Goal: Task Accomplishment & Management: Use online tool/utility

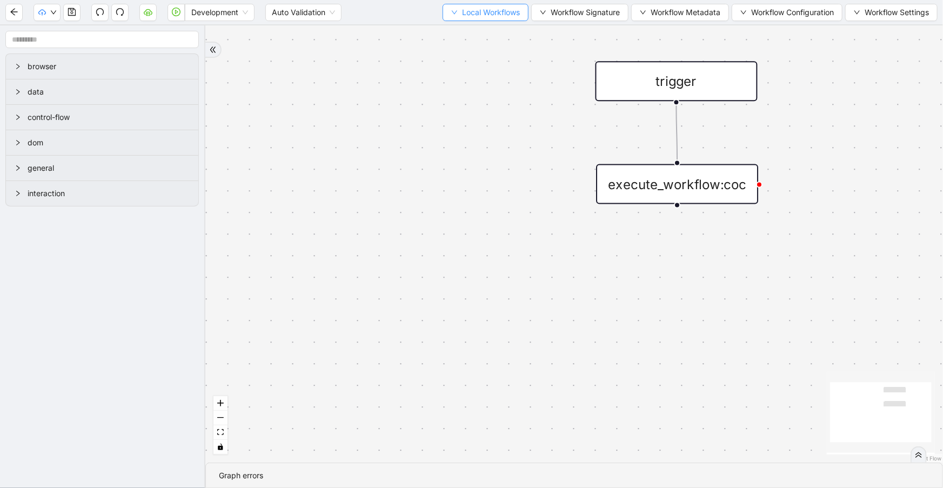
click at [490, 16] on button "Local Workflows" at bounding box center [486, 12] width 86 height 17
click at [490, 16] on span "Local Workflows" at bounding box center [491, 12] width 58 height 12
click at [490, 22] on div "Development Auto Validation Local Workflows Workflow Signature Workflow Metadat…" at bounding box center [471, 12] width 943 height 24
click at [486, 11] on span "Local Workflows" at bounding box center [491, 12] width 58 height 12
click at [485, 29] on span "Select" at bounding box center [481, 33] width 70 height 12
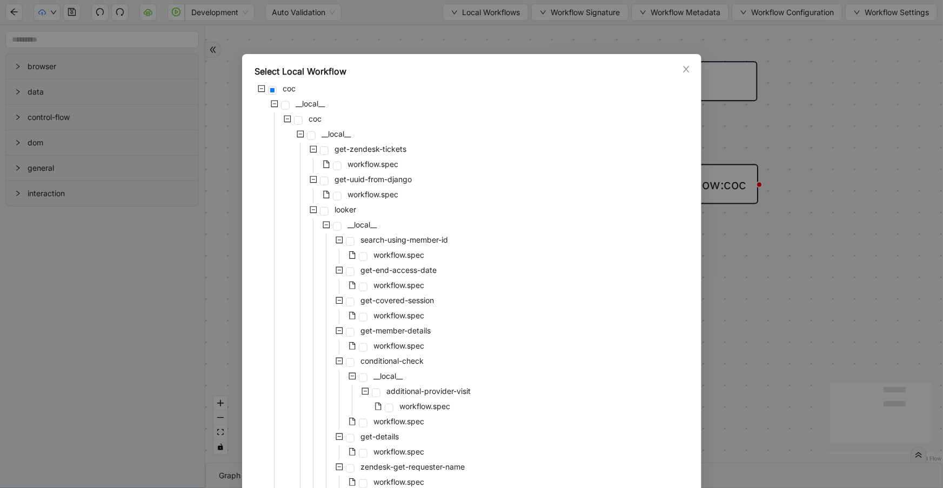
scroll to position [383, 0]
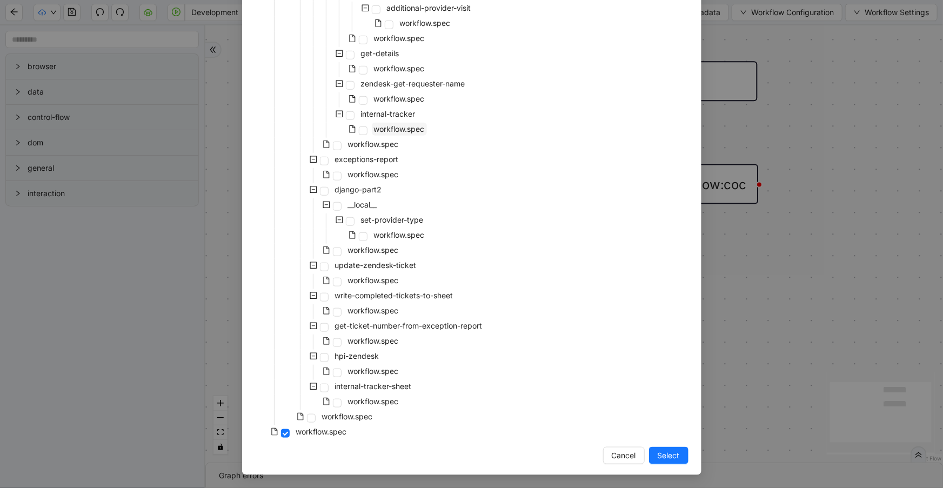
click at [377, 128] on span "workflow.spec" at bounding box center [399, 128] width 51 height 9
click at [371, 141] on span "workflow.spec" at bounding box center [373, 143] width 51 height 9
click at [667, 454] on span "Select" at bounding box center [669, 456] width 22 height 12
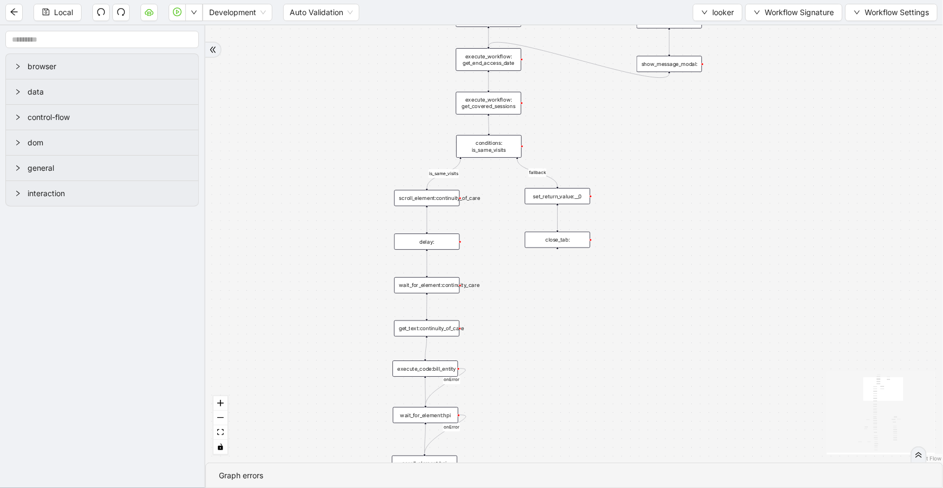
drag, startPoint x: 553, startPoint y: 365, endPoint x: 419, endPoint y: -16, distance: 404.2
click at [419, 0] on html "Local Development Auto Validation looker Workflow Signature Workflow Settings b…" at bounding box center [471, 244] width 943 height 488
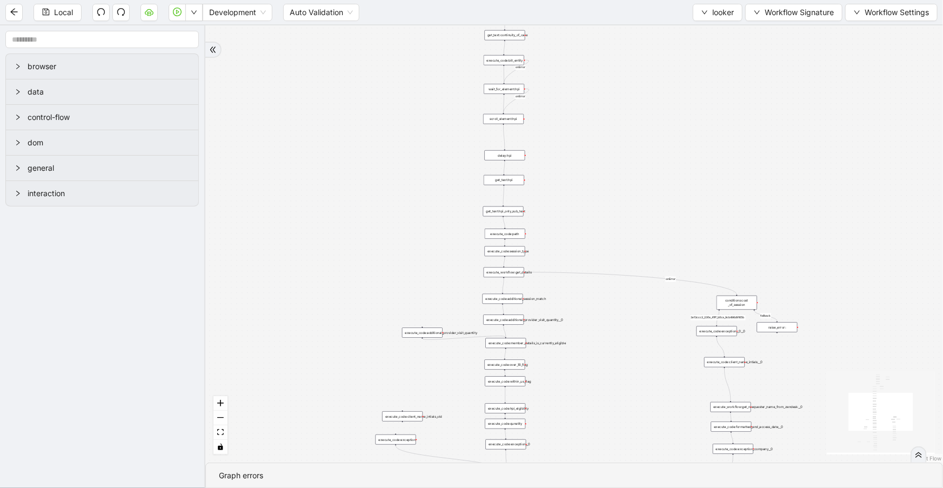
drag, startPoint x: 654, startPoint y: 246, endPoint x: 634, endPoint y: 30, distance: 217.1
click at [644, 5] on section "Local Development Auto Validation looker Workflow Signature Workflow Settings b…" at bounding box center [471, 244] width 943 height 488
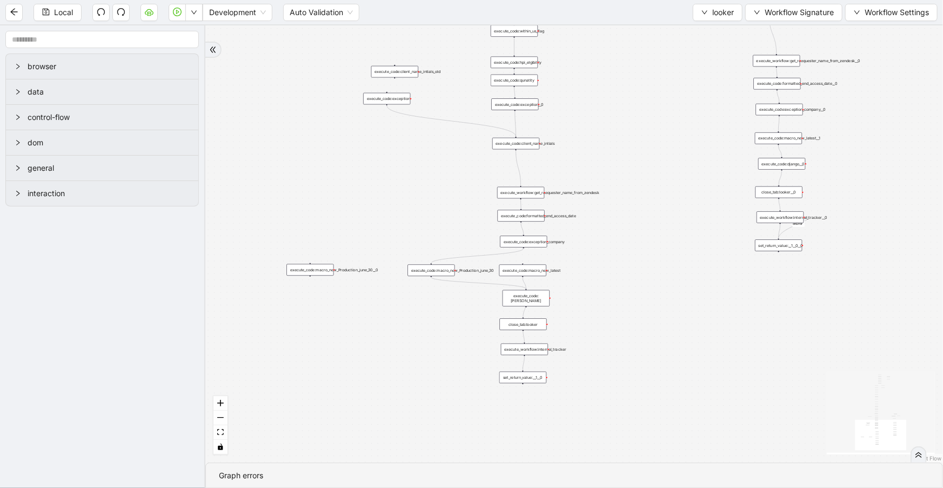
drag, startPoint x: 558, startPoint y: 367, endPoint x: 584, endPoint y: 72, distance: 295.7
click at [584, 78] on div "fallback is_same_visits 3e13ccc2_230e_41ff_b0ca_9cb496d9165b fallback onError o…" at bounding box center [574, 243] width 738 height 437
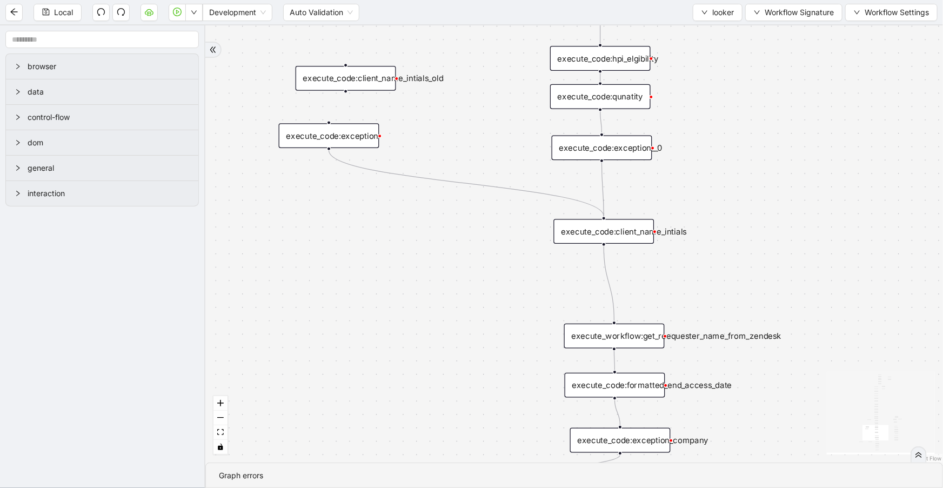
drag, startPoint x: 731, startPoint y: 319, endPoint x: 826, endPoint y: 487, distance: 193.4
click at [826, 487] on section "fallback is_same_visits 3e13ccc2_230e_41ff_b0ca_9cb496d9165b fallback onError o…" at bounding box center [574, 256] width 738 height 463
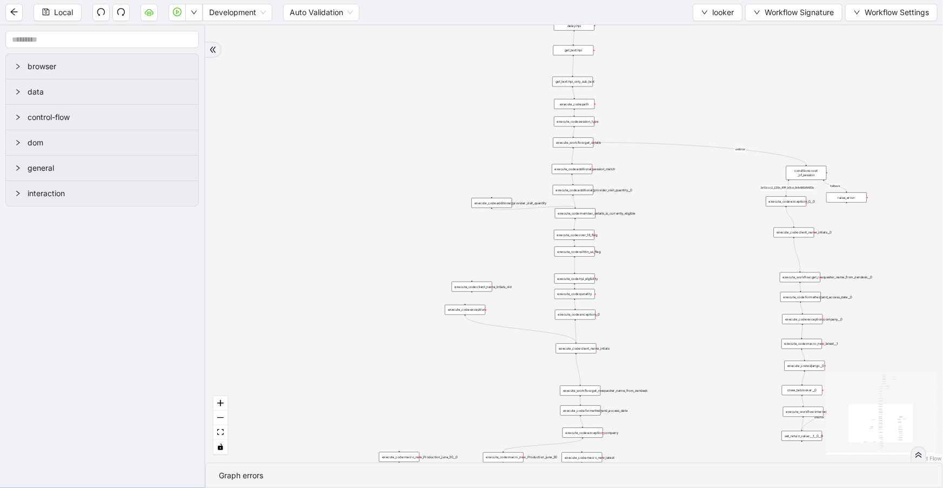
drag, startPoint x: 670, startPoint y: 229, endPoint x: 634, endPoint y: 228, distance: 36.2
click at [670, 229] on div "fallback is_same_visits 3e13ccc2_230e_41ff_b0ca_9cb496d9165b fallback onError o…" at bounding box center [574, 243] width 738 height 437
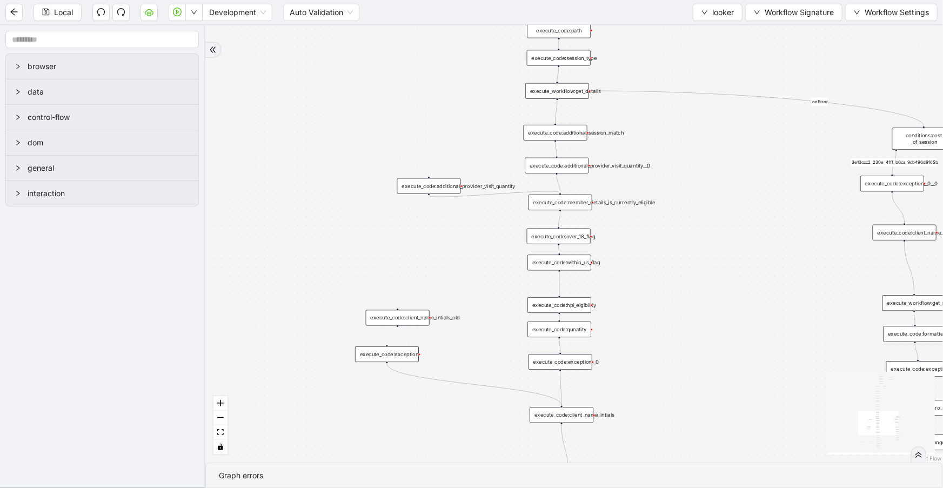
click at [578, 237] on div "execute_code:over_18_flag" at bounding box center [559, 237] width 64 height 16
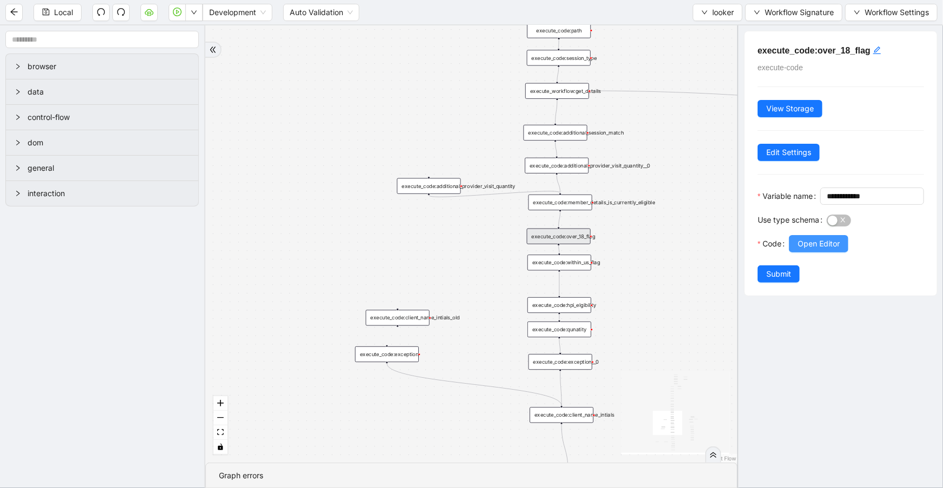
click at [833, 250] on span "Open Editor" at bounding box center [819, 244] width 42 height 12
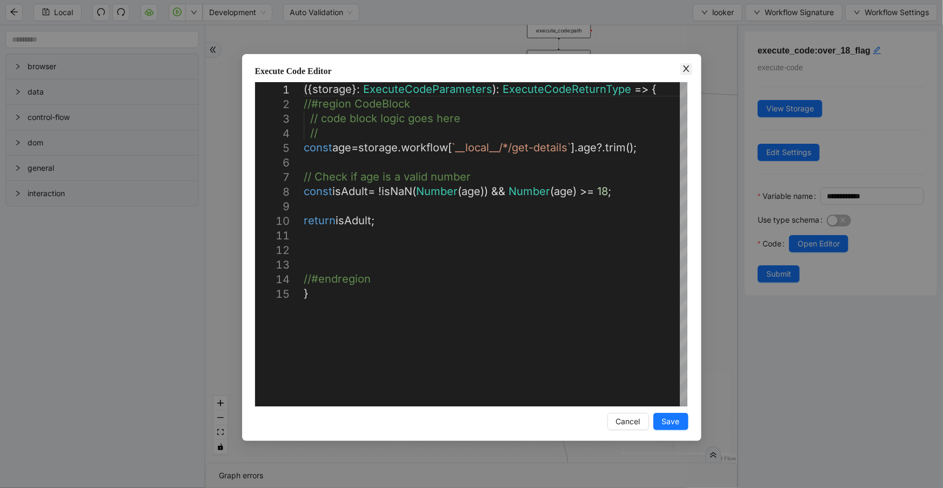
click at [687, 67] on icon "close" at bounding box center [686, 68] width 6 height 6
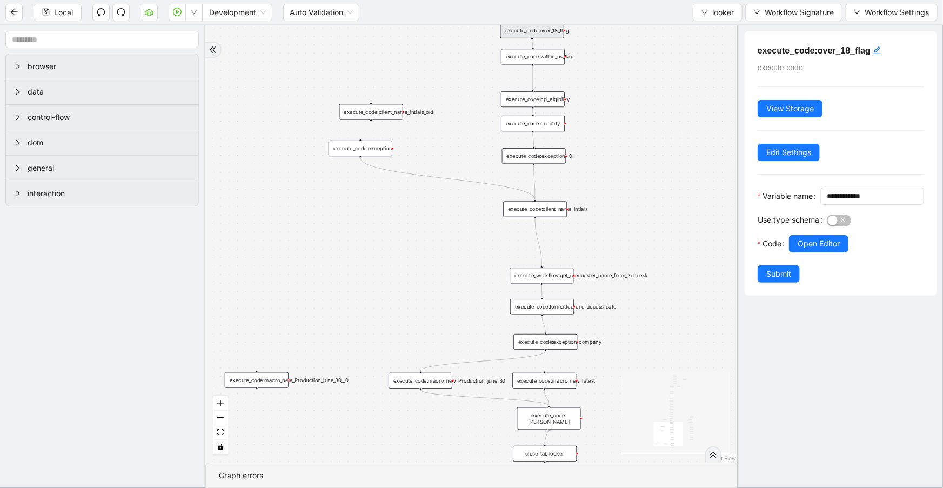
drag, startPoint x: 640, startPoint y: 321, endPoint x: 614, endPoint y: 123, distance: 199.9
click at [615, 124] on div "fallback is_same_visits 3e13ccc2_230e_41ff_b0ca_9cb496d9165b fallback onError o…" at bounding box center [471, 243] width 532 height 437
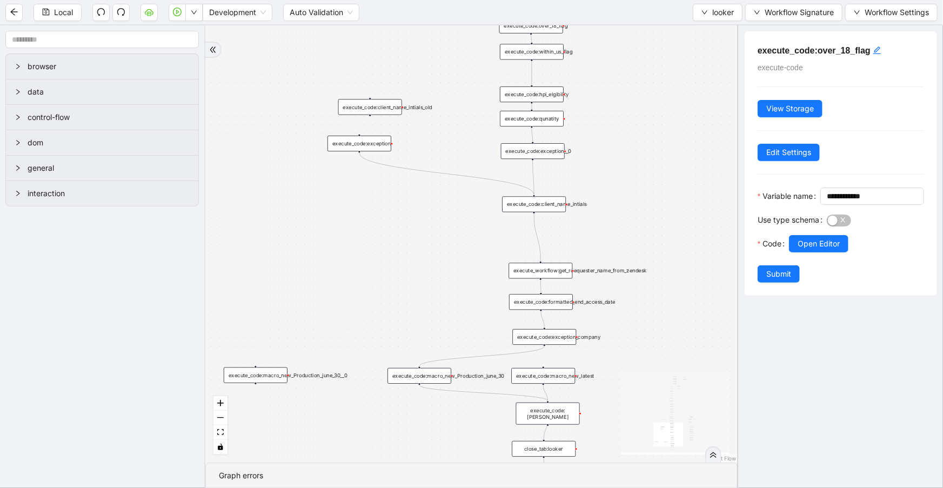
click at [427, 370] on div "execute_code:macro_new_Production_june_30" at bounding box center [419, 376] width 64 height 16
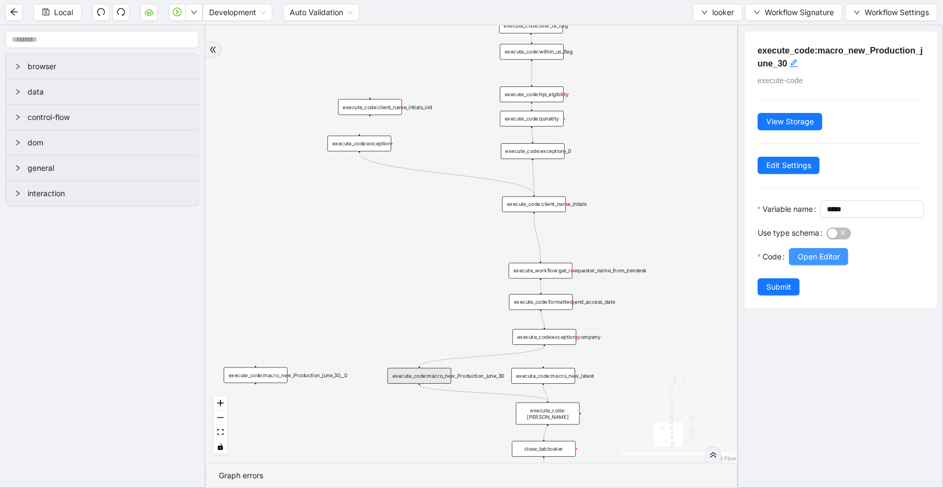
click at [837, 263] on span "Open Editor" at bounding box center [819, 257] width 42 height 12
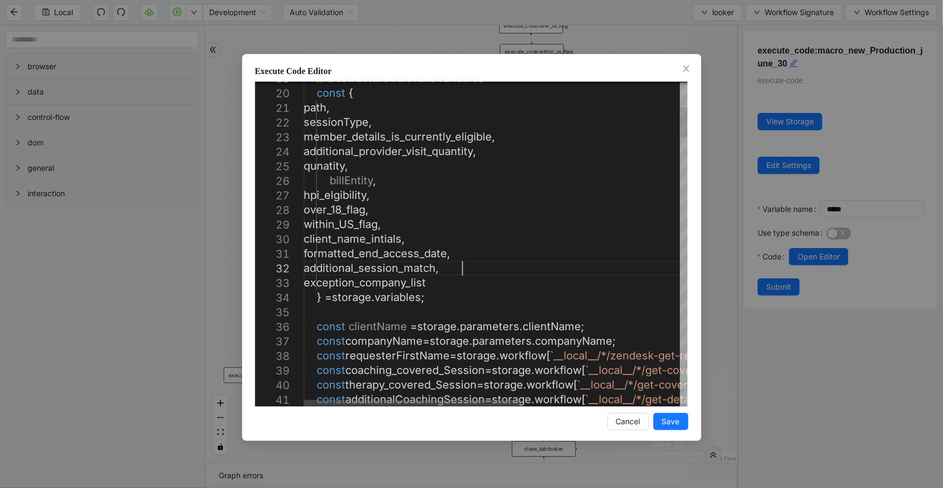
scroll to position [0, 0]
type textarea "**********"
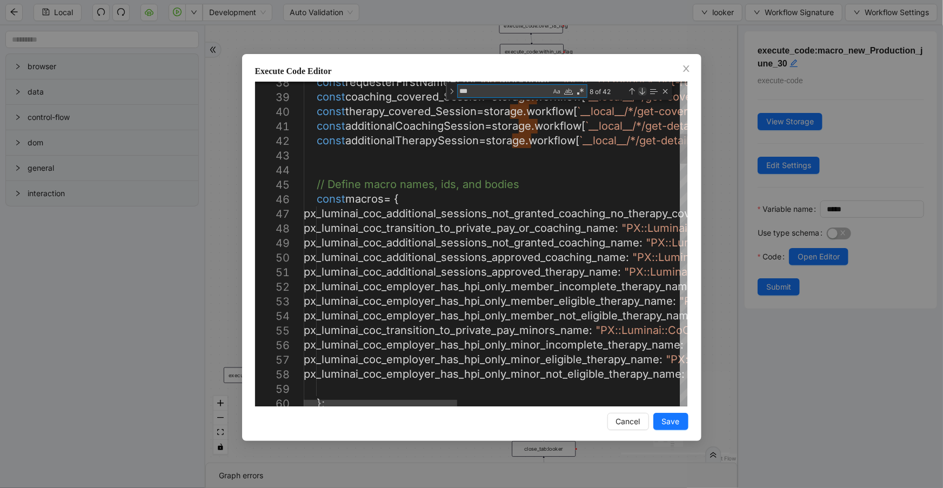
type textarea "***"
click at [640, 87] on div "Next Match (Enter)" at bounding box center [642, 91] width 9 height 9
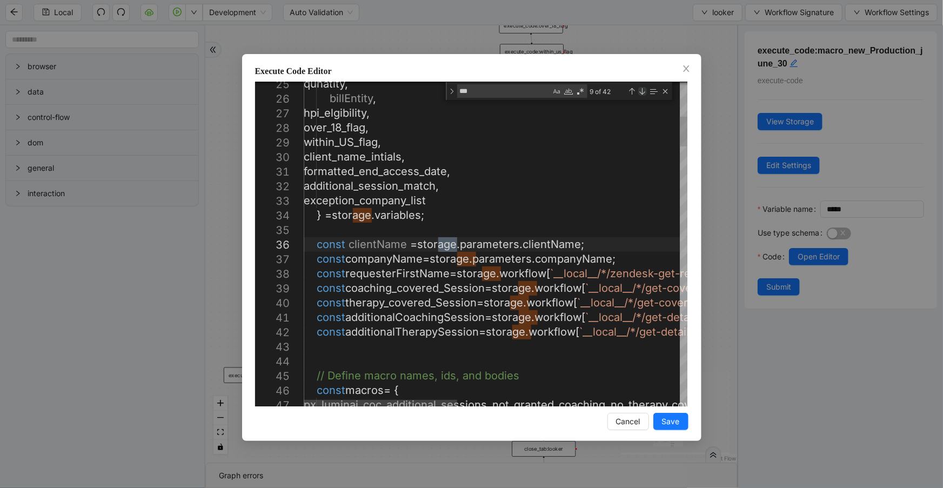
click at [640, 87] on div "Next Match (Enter)" at bounding box center [642, 91] width 9 height 9
click at [641, 87] on div "Next Match (Enter)" at bounding box center [642, 91] width 9 height 9
click at [642, 87] on div "Next Match (Enter)" at bounding box center [642, 91] width 9 height 9
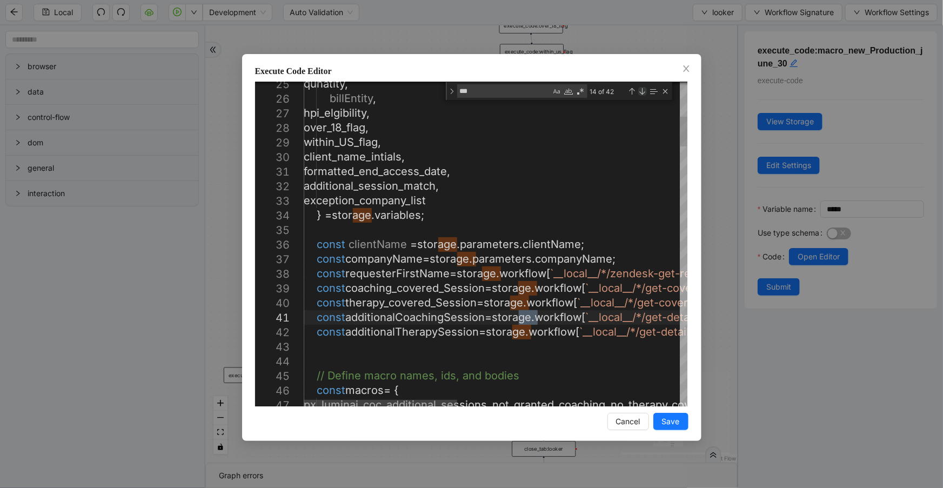
click at [642, 87] on div "Next Match (Enter)" at bounding box center [642, 91] width 9 height 9
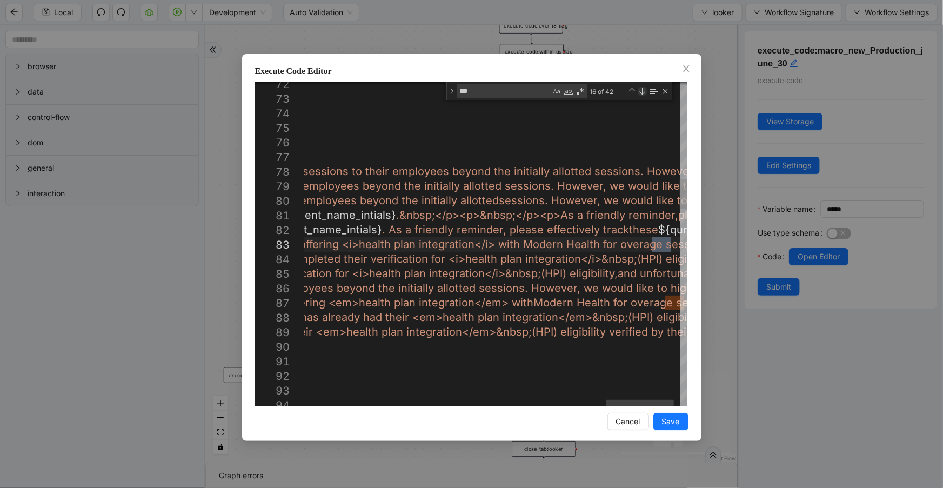
click at [642, 87] on div "Next Match (Enter)" at bounding box center [642, 91] width 9 height 9
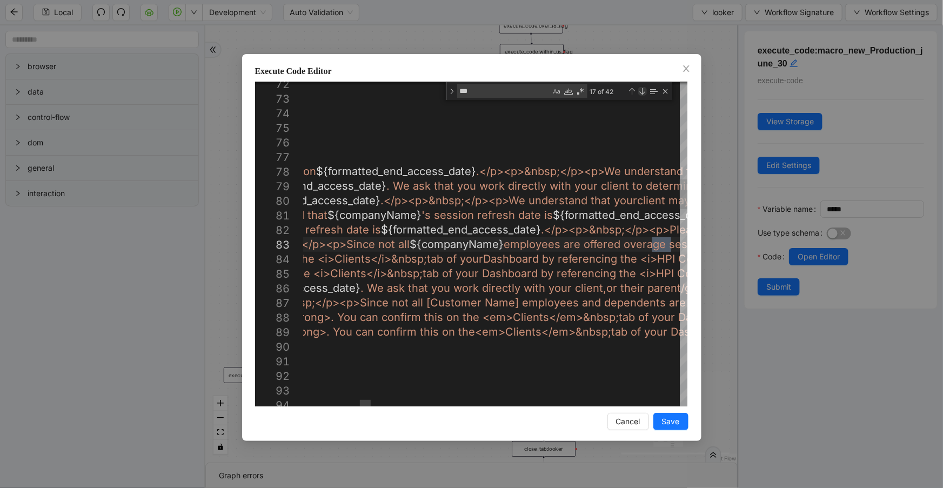
click at [638, 92] on div "Next Match (Enter)" at bounding box center [642, 91] width 9 height 9
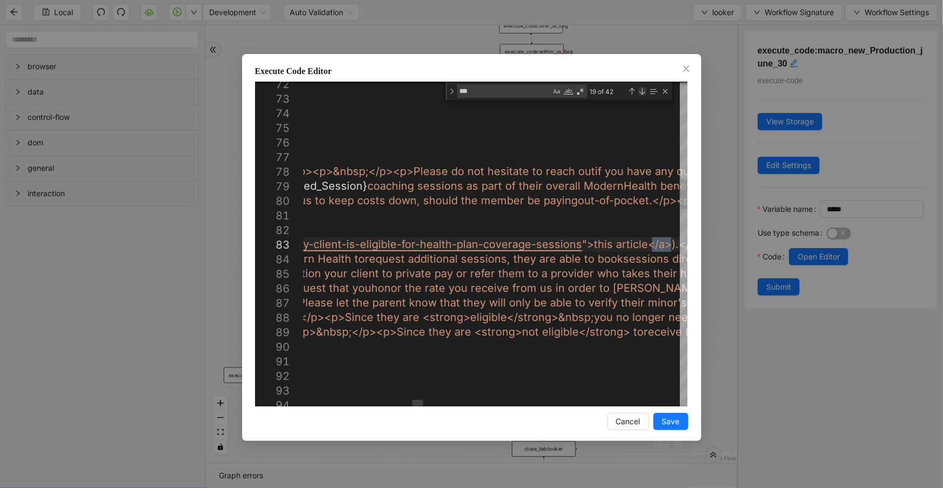
click at [638, 92] on div "Next Match (Enter)" at bounding box center [642, 91] width 9 height 9
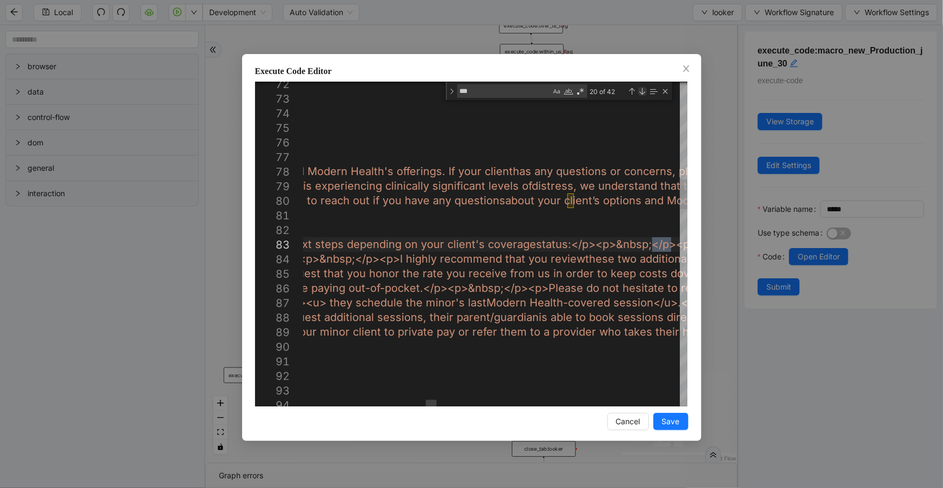
click at [638, 92] on div "Next Match (Enter)" at bounding box center [642, 91] width 9 height 9
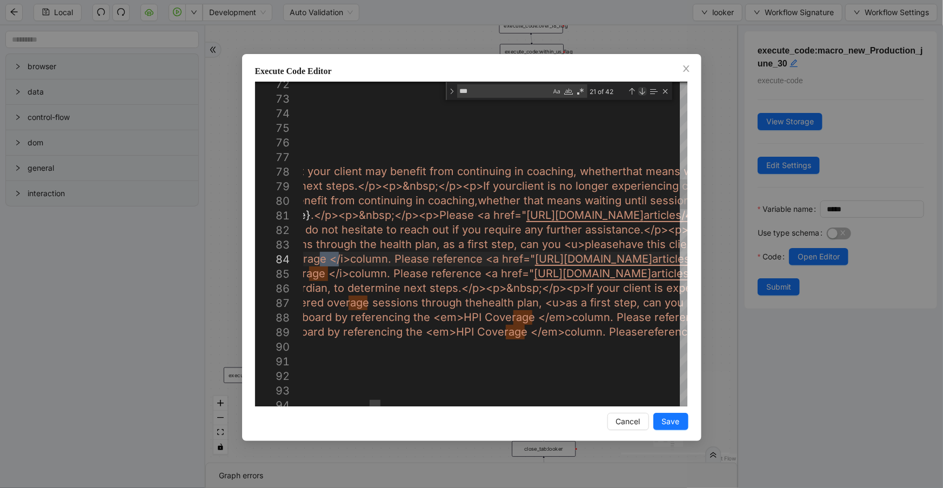
click at [638, 92] on div "Next Match (Enter)" at bounding box center [642, 91] width 9 height 9
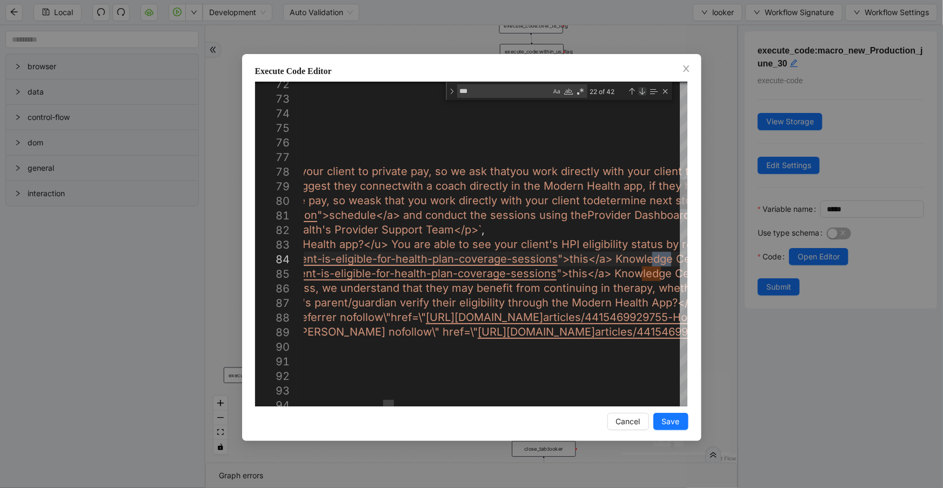
click at [638, 92] on div "Next Match (Enter)" at bounding box center [642, 91] width 9 height 9
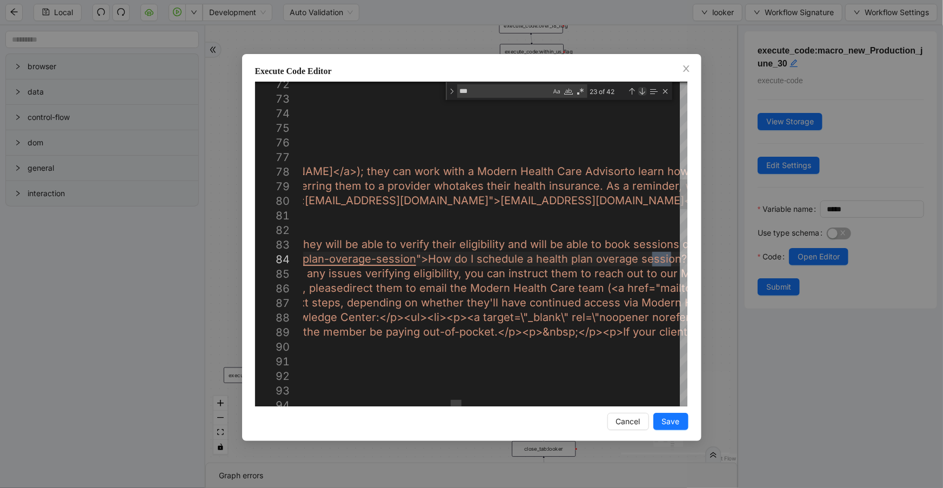
click at [638, 92] on div "Next Match (Enter)" at bounding box center [642, 91] width 9 height 9
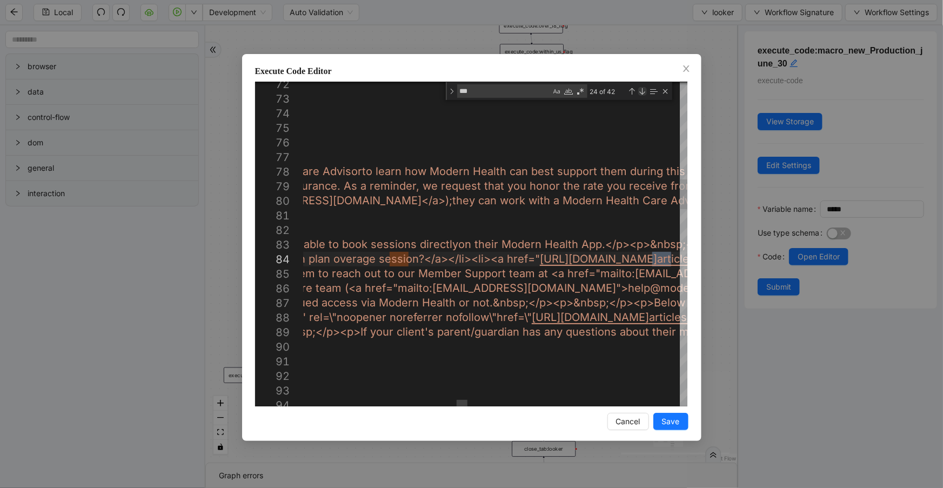
click at [638, 92] on div "Next Match (Enter)" at bounding box center [642, 91] width 9 height 9
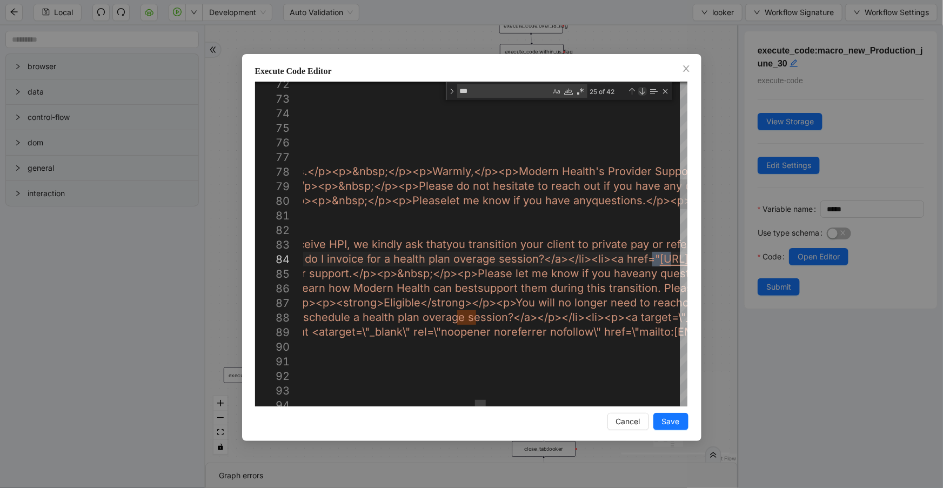
click at [638, 92] on div "Next Match (Enter)" at bounding box center [642, 91] width 9 height 9
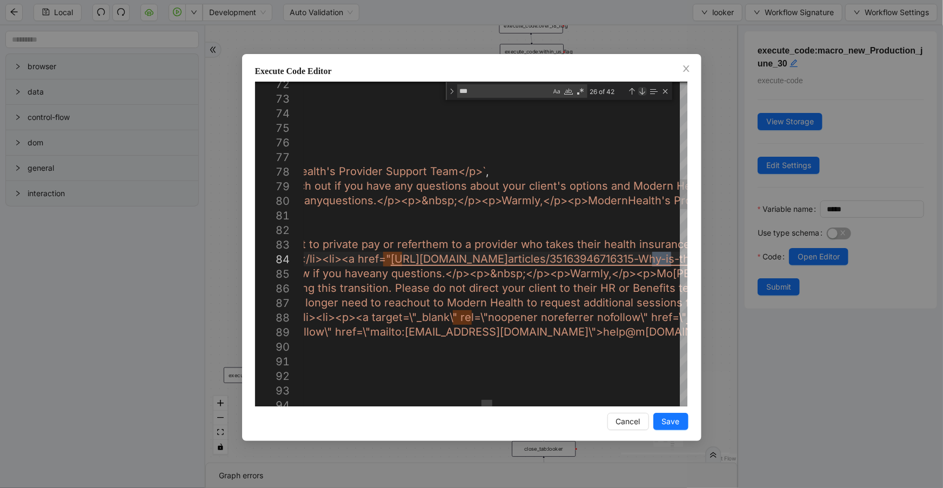
click at [638, 92] on div "Next Match (Enter)" at bounding box center [642, 91] width 9 height 9
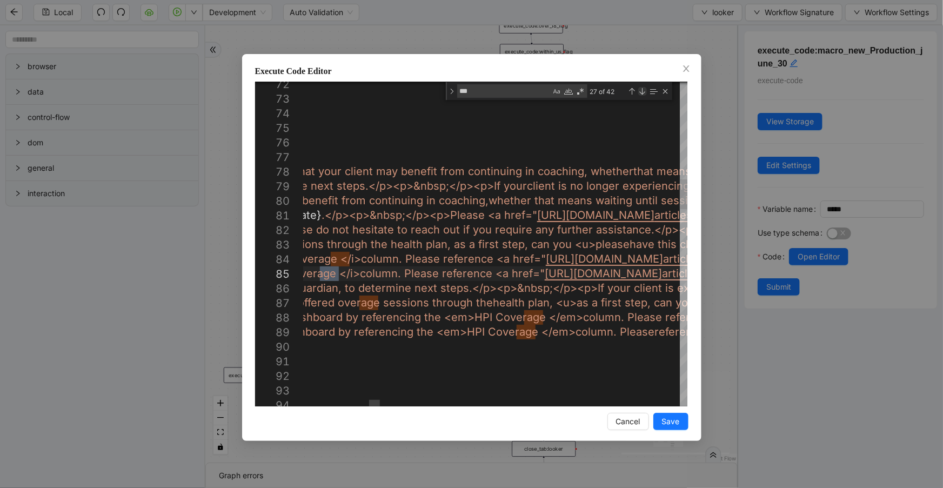
click at [638, 92] on div "Next Match (Enter)" at bounding box center [642, 91] width 9 height 9
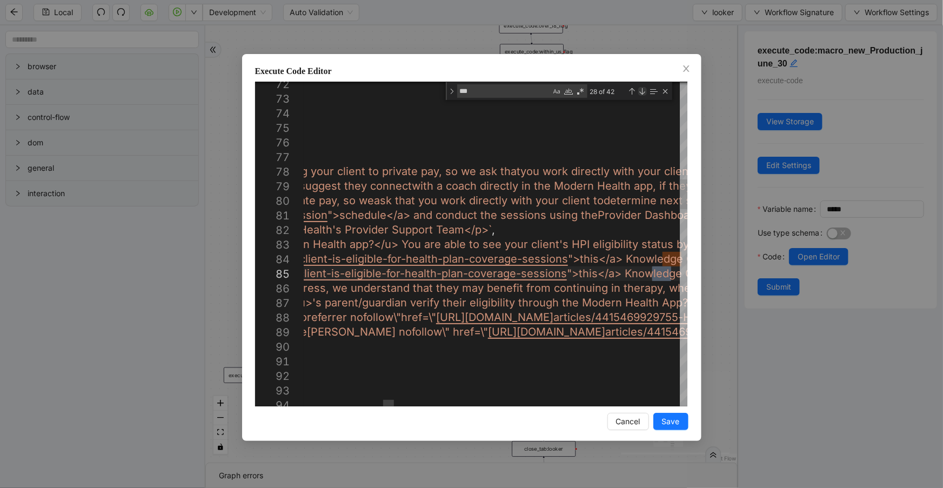
click at [638, 92] on div "Next Match (Enter)" at bounding box center [642, 91] width 9 height 9
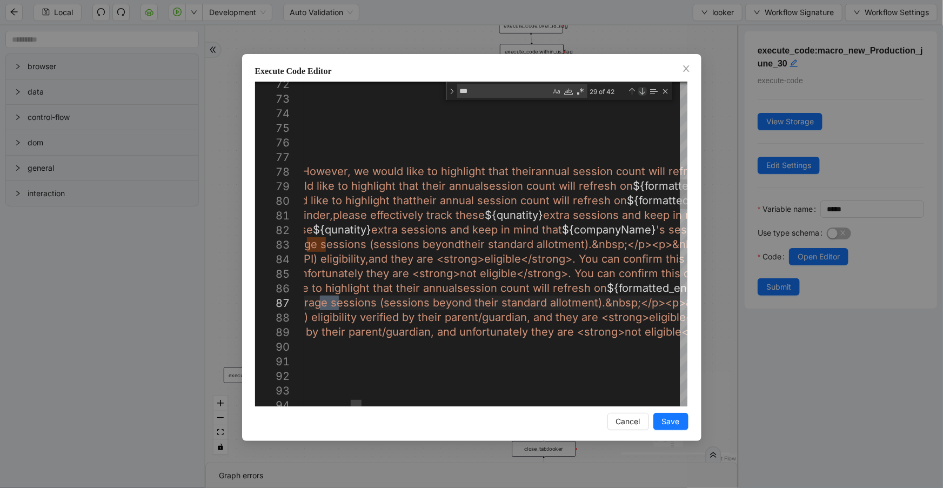
click at [638, 92] on div "Next Match (Enter)" at bounding box center [642, 91] width 9 height 9
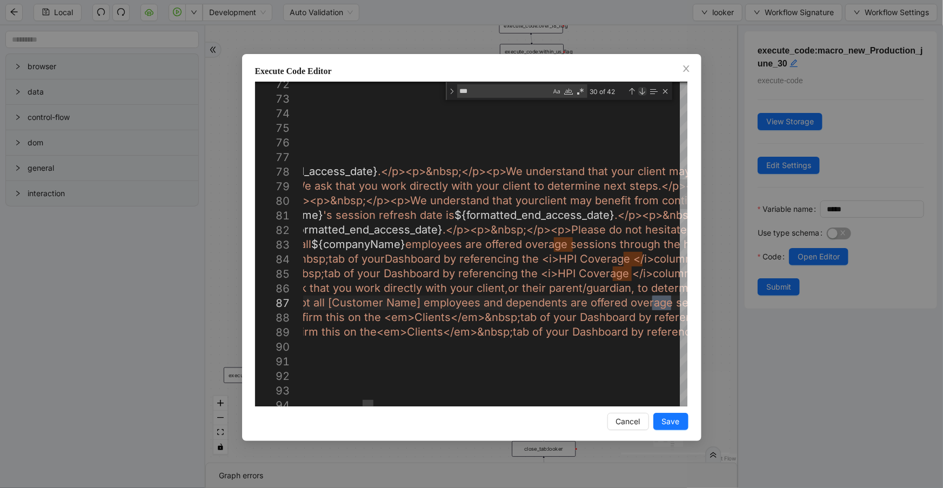
click at [638, 92] on div "Next Match (Enter)" at bounding box center [642, 91] width 9 height 9
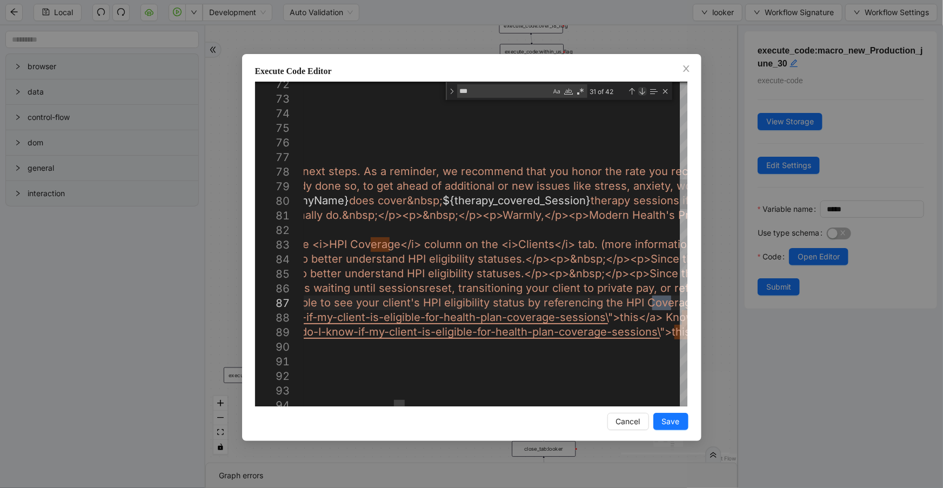
click at [638, 92] on div "Next Match (Enter)" at bounding box center [642, 91] width 9 height 9
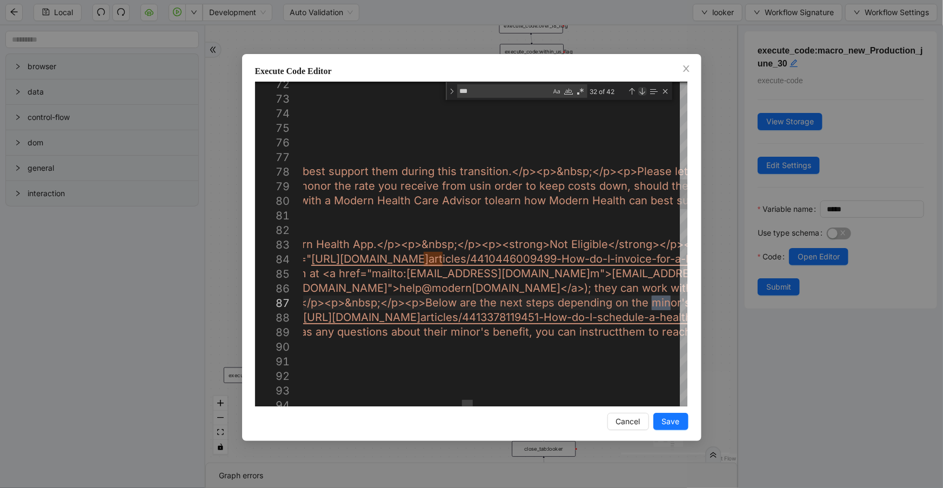
click at [638, 92] on div "Next Match (Enter)" at bounding box center [642, 91] width 9 height 9
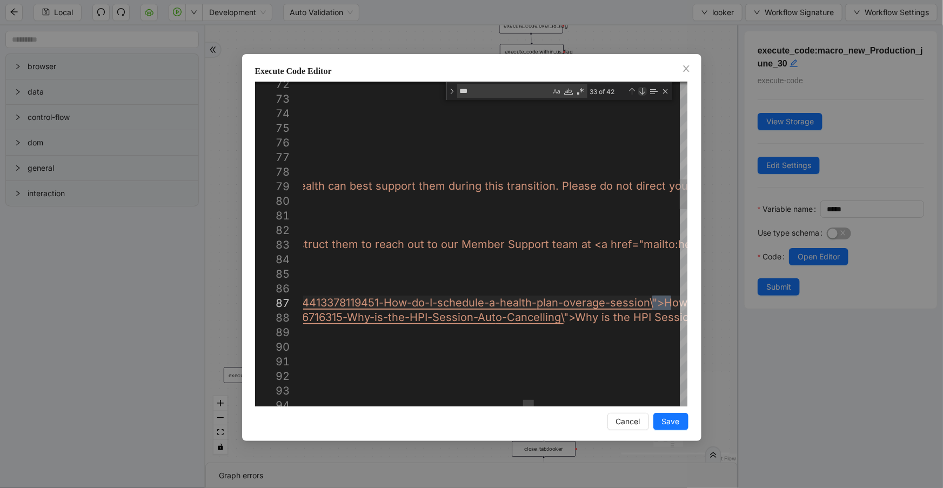
click at [638, 92] on div "Next Match (Enter)" at bounding box center [642, 91] width 9 height 9
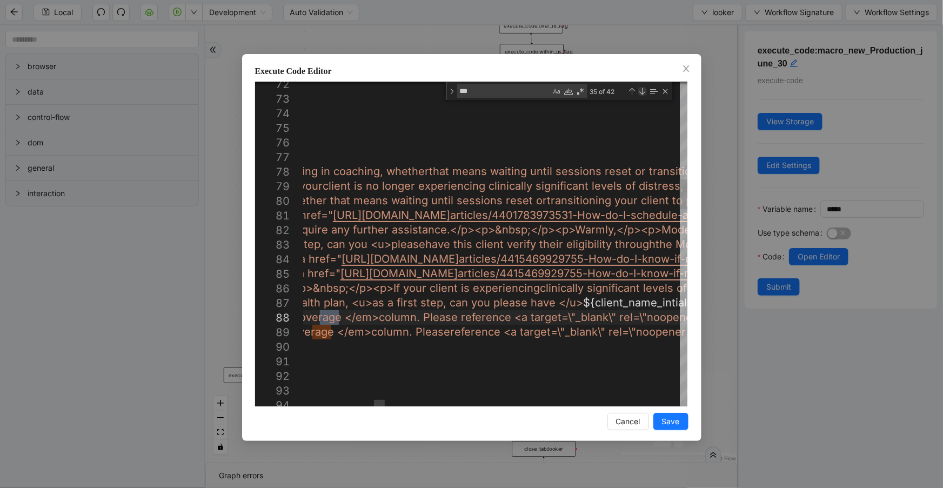
click at [638, 92] on div "Next Match (Enter)" at bounding box center [642, 91] width 9 height 9
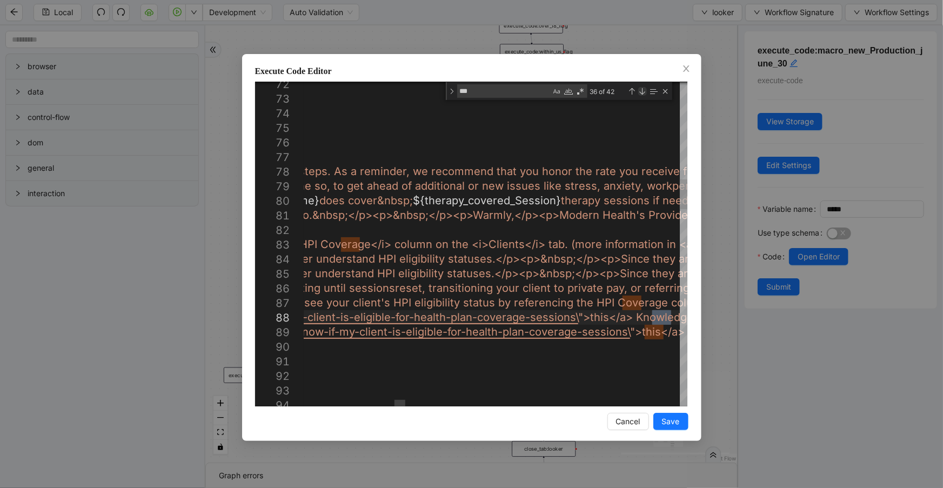
click at [638, 92] on div "Next Match (Enter)" at bounding box center [642, 91] width 9 height 9
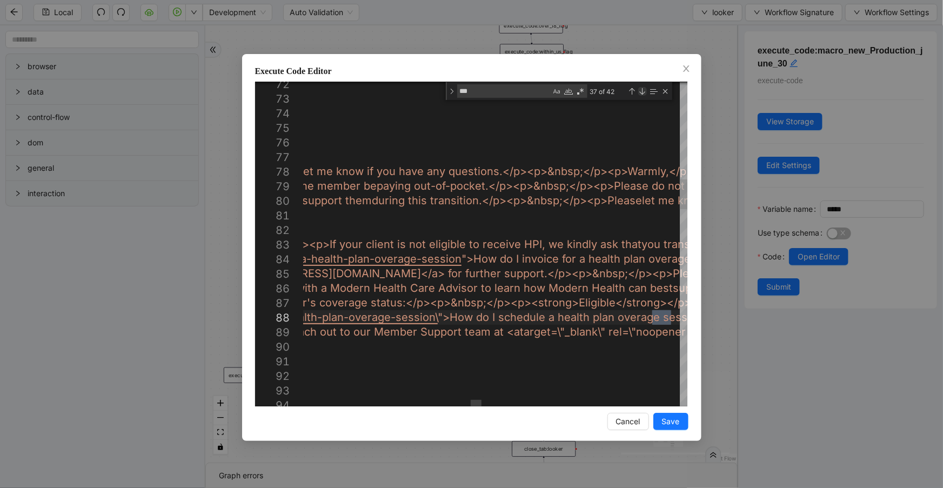
click at [638, 92] on div "Next Match (Enter)" at bounding box center [642, 91] width 9 height 9
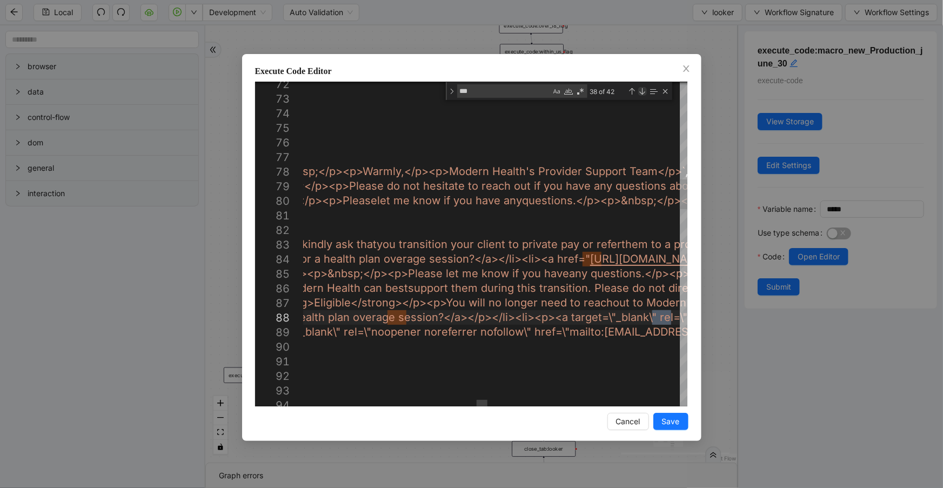
click at [638, 92] on div "Next Match (Enter)" at bounding box center [642, 91] width 9 height 9
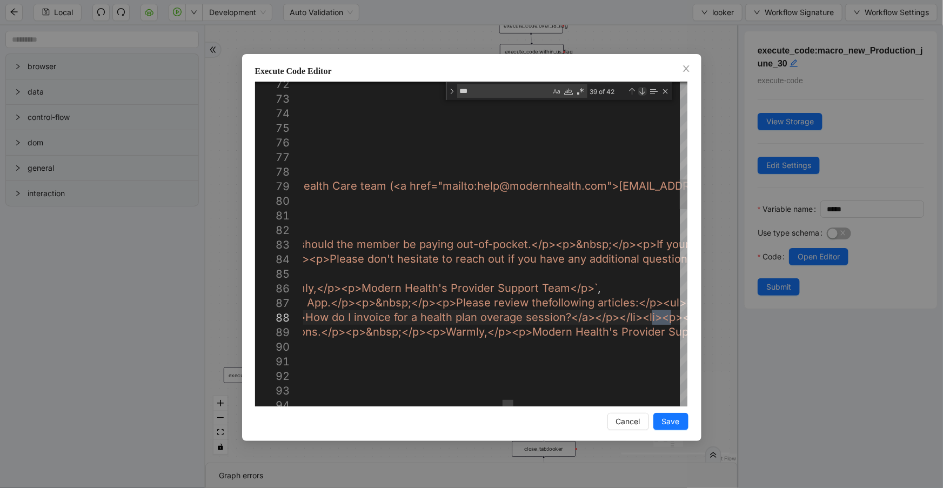
click at [638, 92] on div "Next Match (Enter)" at bounding box center [642, 91] width 9 height 9
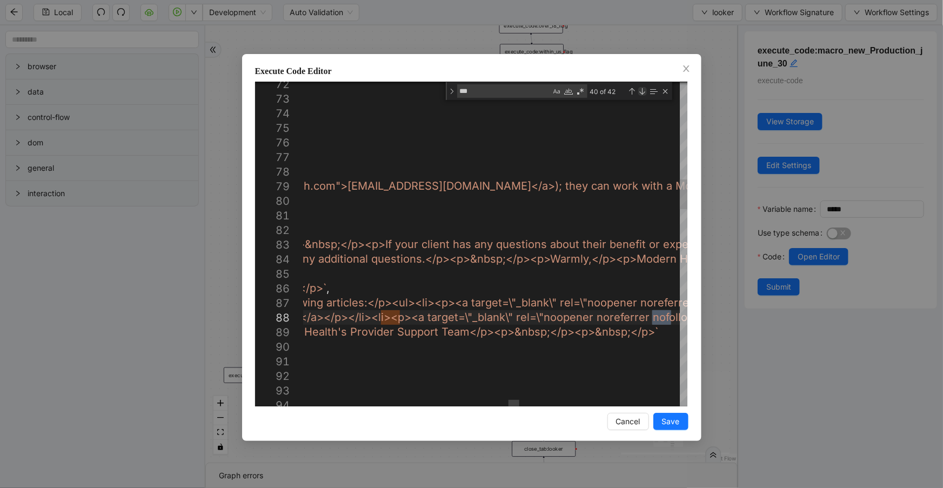
click at [638, 92] on div "Next Match (Enter)" at bounding box center [642, 91] width 9 height 9
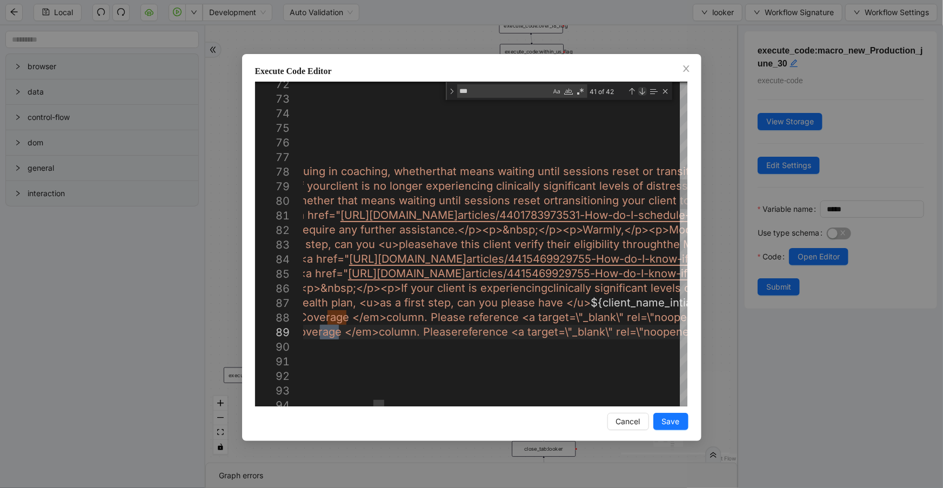
click at [638, 92] on div "Next Match (Enter)" at bounding box center [642, 91] width 9 height 9
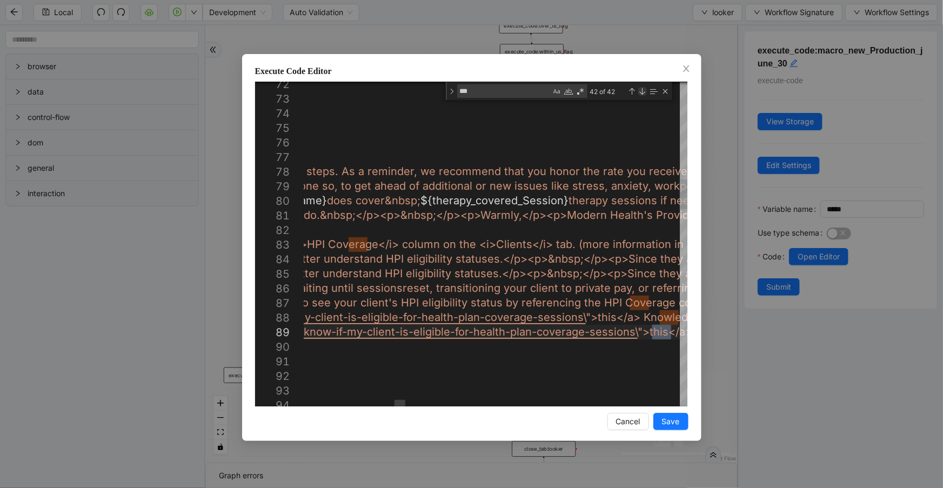
click at [638, 92] on div "Next Match (Enter)" at bounding box center [642, 91] width 9 height 9
type textarea "**********"
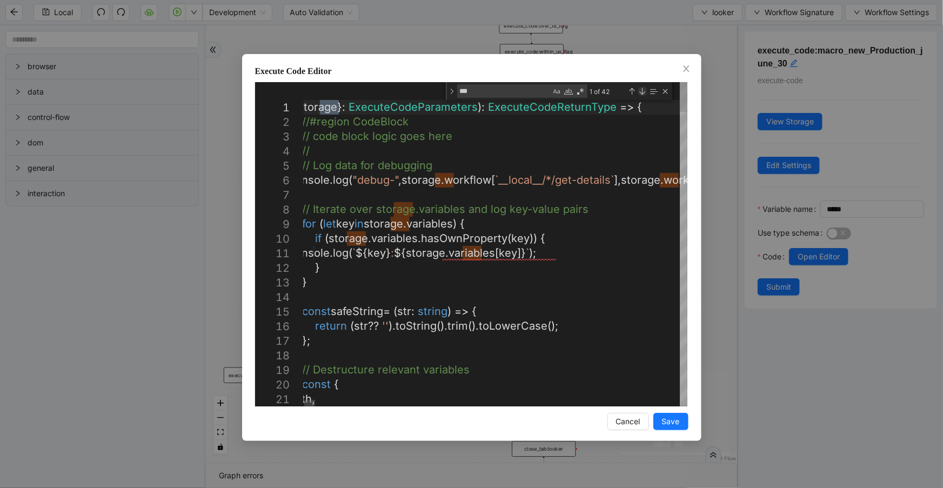
click at [638, 92] on div "Next Match (Enter)" at bounding box center [642, 91] width 9 height 9
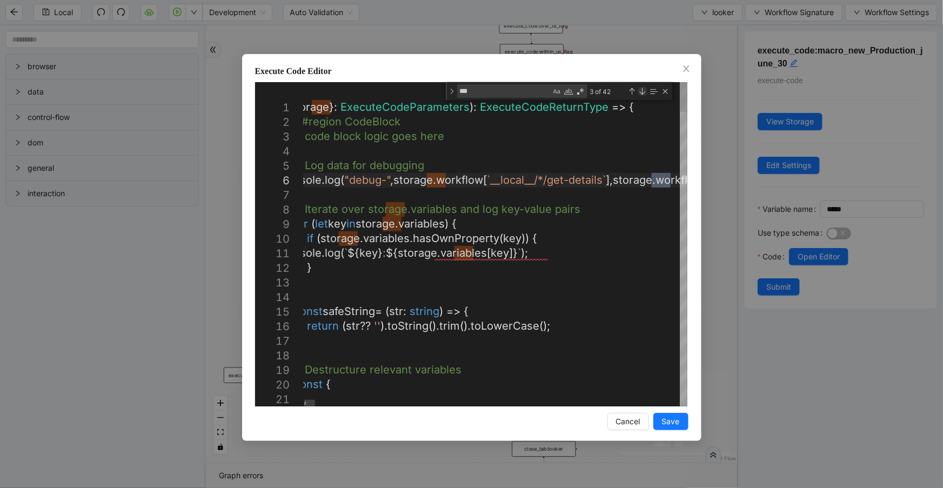
click at [638, 92] on div "Next Match (Enter)" at bounding box center [642, 91] width 9 height 9
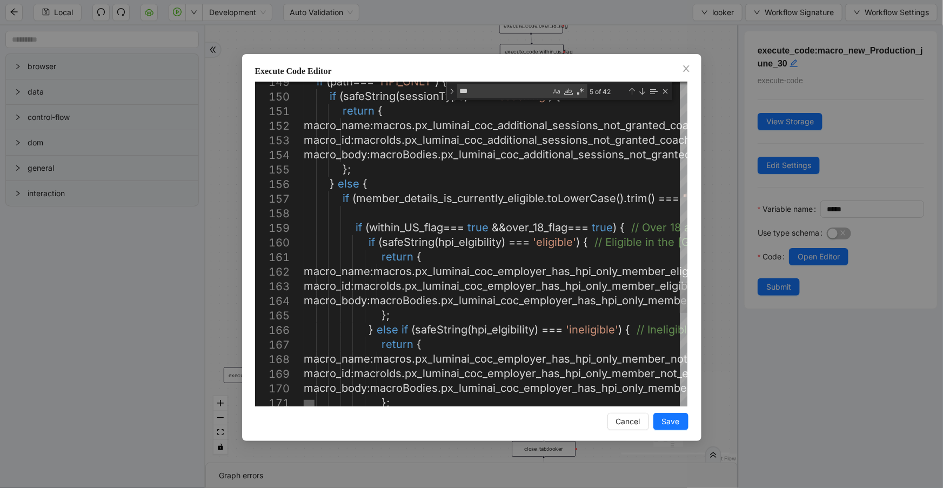
click at [304, 400] on div at bounding box center [309, 403] width 11 height 6
click at [685, 70] on icon "close" at bounding box center [686, 68] width 9 height 9
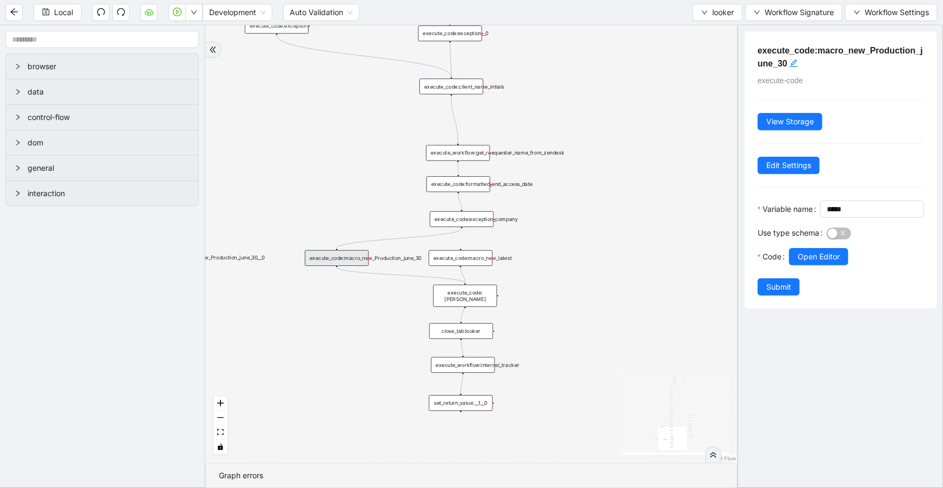
drag, startPoint x: 647, startPoint y: 315, endPoint x: 563, endPoint y: 194, distance: 147.4
click at [563, 194] on div "fallback is_same_visits 3e13ccc2_230e_41ff_b0ca_9cb496d9165b fallback onError o…" at bounding box center [471, 243] width 532 height 437
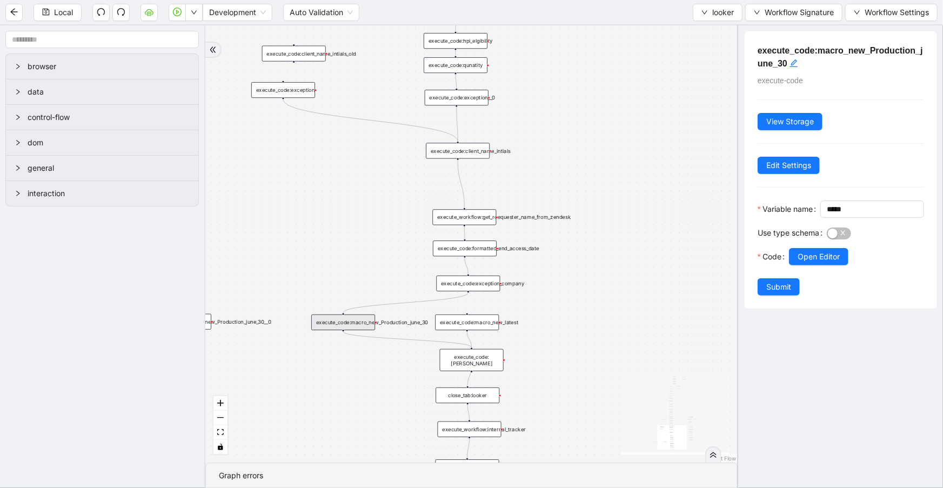
drag, startPoint x: 593, startPoint y: 250, endPoint x: 601, endPoint y: 323, distance: 73.5
click at [600, 321] on div "fallback is_same_visits 3e13ccc2_230e_41ff_b0ca_9cb496d9165b fallback onError o…" at bounding box center [471, 243] width 532 height 437
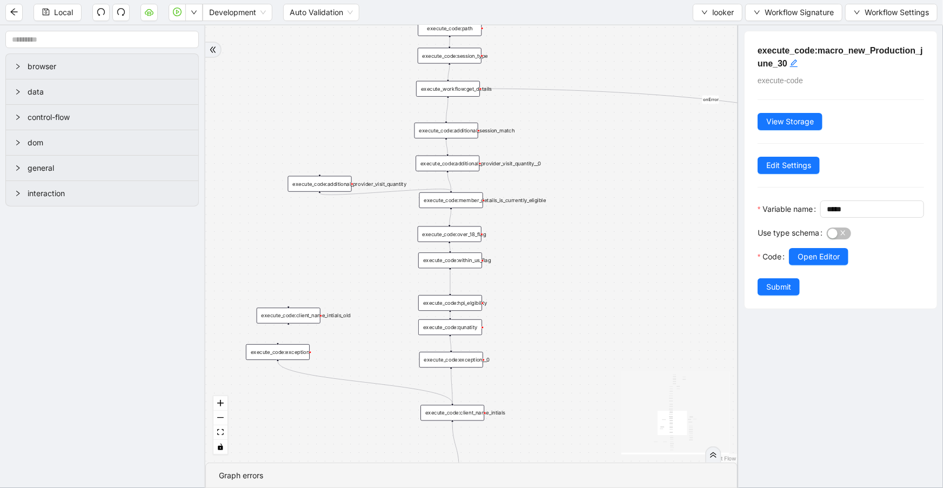
drag, startPoint x: 563, startPoint y: 165, endPoint x: 552, endPoint y: 419, distance: 254.2
click at [550, 434] on div "fallback is_same_visits 3e13ccc2_230e_41ff_b0ca_9cb496d9165b fallback onError o…" at bounding box center [471, 243] width 532 height 437
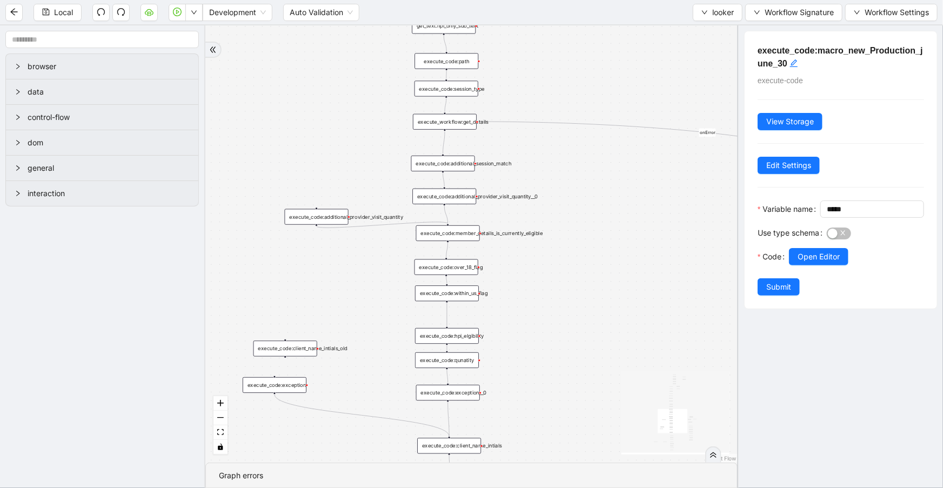
click at [447, 267] on div "execute_code:over_18_flag" at bounding box center [446, 267] width 64 height 16
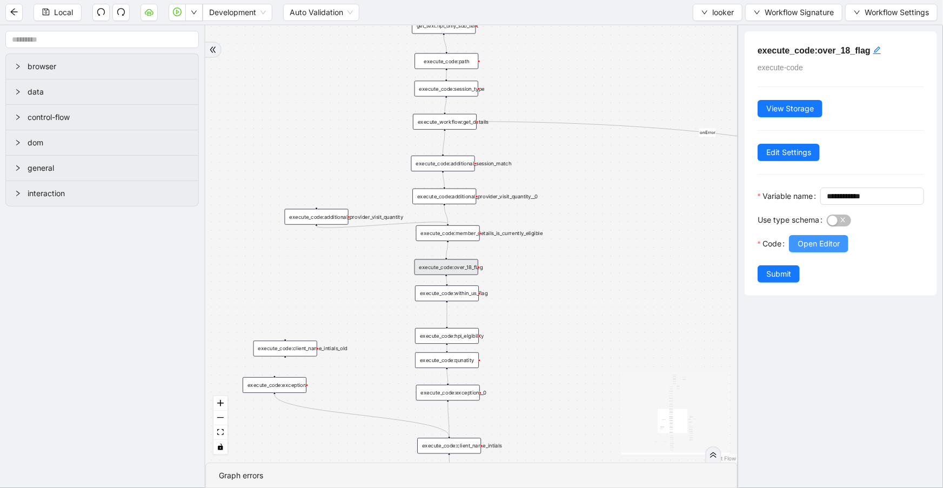
click at [800, 250] on span "Open Editor" at bounding box center [819, 244] width 42 height 12
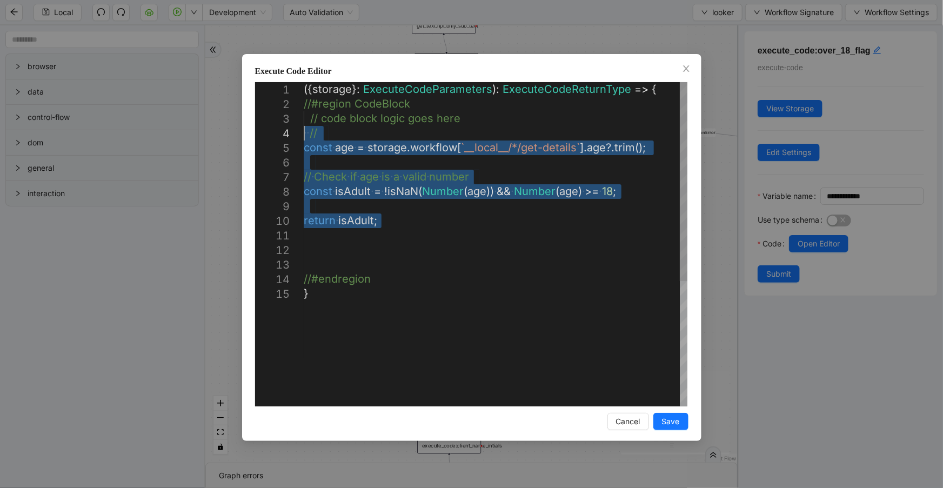
drag, startPoint x: 459, startPoint y: 237, endPoint x: 258, endPoint y: 133, distance: 225.7
click at [304, 133] on div "({ storage }: ExecuteCodeParameters ): ExecuteCodeReturnType => { //#region Cod…" at bounding box center [496, 346] width 384 height 529
type textarea "**********"
drag, startPoint x: 427, startPoint y: 223, endPoint x: 278, endPoint y: 152, distance: 165.3
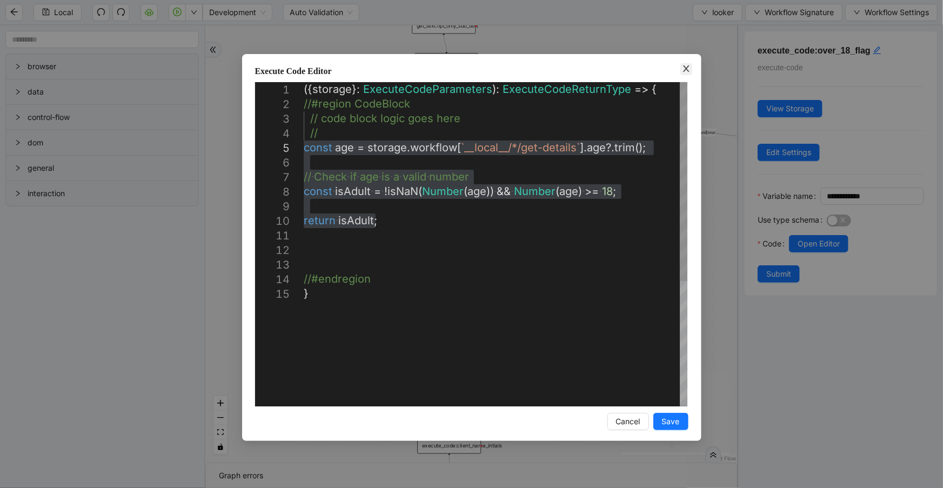
click at [686, 68] on icon "close" at bounding box center [686, 68] width 6 height 6
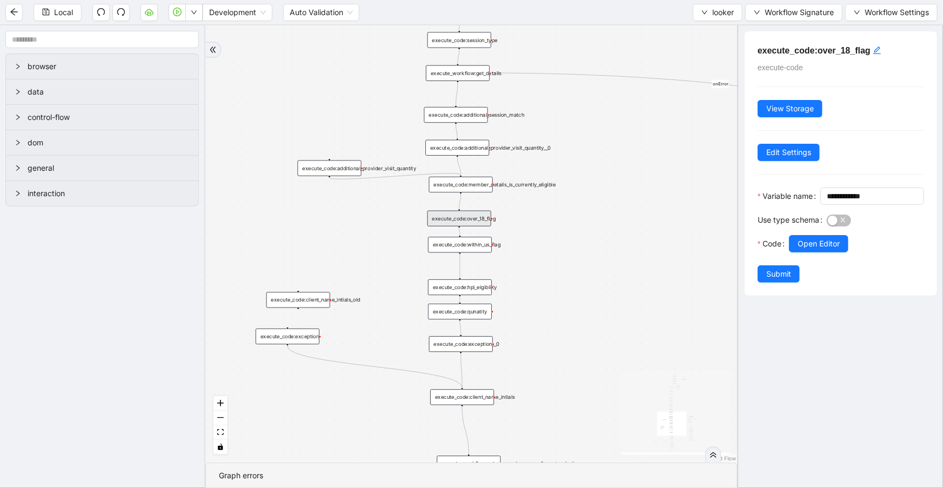
drag, startPoint x: 551, startPoint y: 351, endPoint x: 564, endPoint y: 303, distance: 50.3
click at [564, 303] on div "fallback is_same_visits 3e13ccc2_230e_41ff_b0ca_9cb496d9165b fallback onError o…" at bounding box center [471, 243] width 532 height 437
click at [467, 286] on div "execute_code:hpi_elgibility" at bounding box center [460, 287] width 64 height 16
click at [838, 250] on span "Open Editor" at bounding box center [819, 244] width 42 height 12
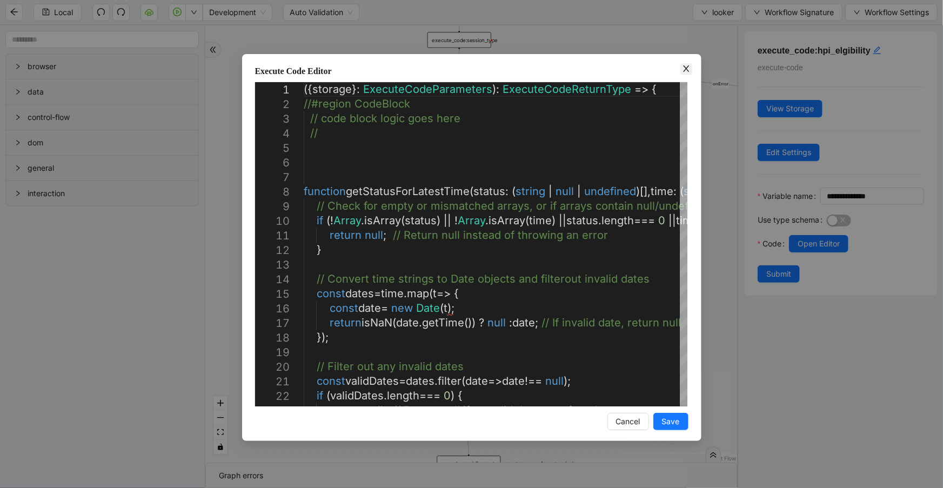
click at [682, 71] on icon "close" at bounding box center [686, 68] width 9 height 9
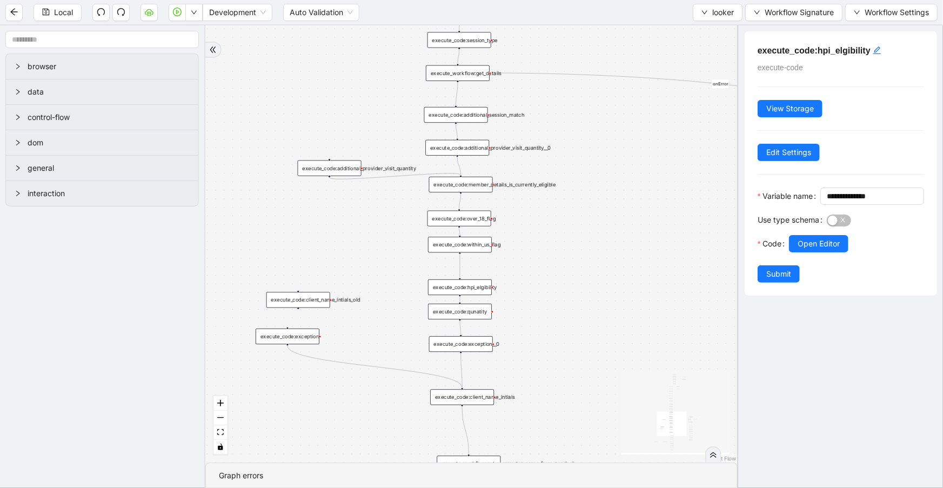
click at [484, 315] on div "execute_code:qunatity" at bounding box center [460, 312] width 64 height 16
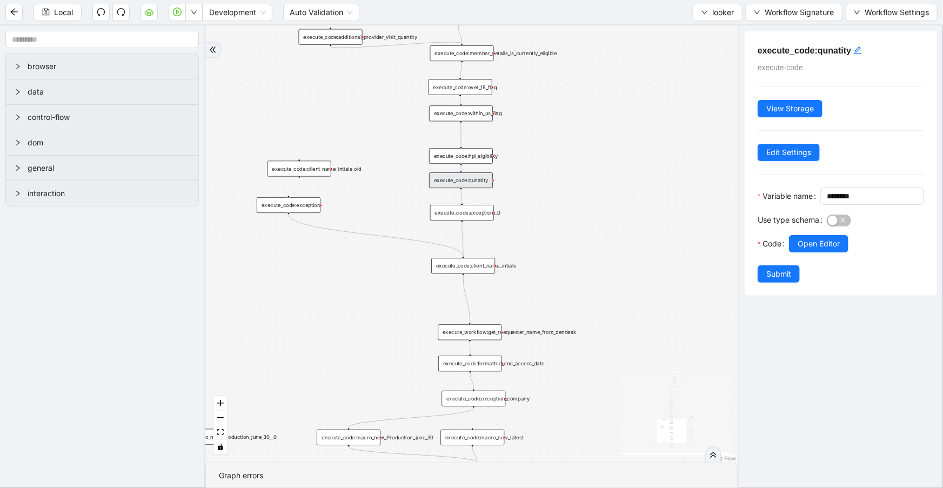
drag, startPoint x: 547, startPoint y: 297, endPoint x: 551, endPoint y: 216, distance: 81.1
click at [551, 216] on div "fallback is_same_visits 3e13ccc2_230e_41ff_b0ca_9cb496d9165b fallback onError o…" at bounding box center [471, 243] width 532 height 437
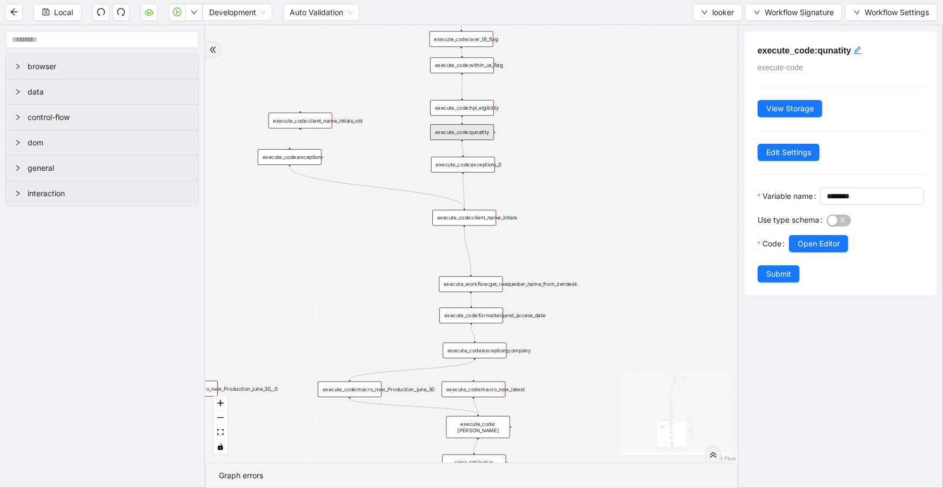
drag, startPoint x: 572, startPoint y: 275, endPoint x: 567, endPoint y: 210, distance: 65.5
click at [567, 212] on div "fallback is_same_visits 3e13ccc2_230e_41ff_b0ca_9cb496d9165b fallback onError o…" at bounding box center [471, 243] width 532 height 437
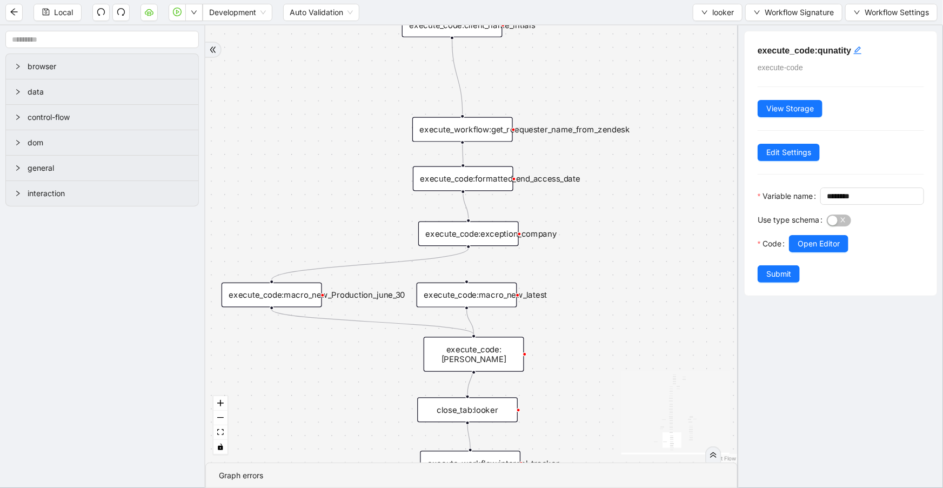
drag, startPoint x: 573, startPoint y: 340, endPoint x: 578, endPoint y: 326, distance: 15.1
click at [578, 326] on div "fallback is_same_visits 3e13ccc2_230e_41ff_b0ca_9cb496d9165b fallback onError o…" at bounding box center [471, 243] width 532 height 437
click at [311, 295] on div "execute_code:macro_new_Production_june_30" at bounding box center [272, 295] width 101 height 25
click at [293, 302] on div "execute_code:macro_new_Production_june_30" at bounding box center [271, 295] width 101 height 25
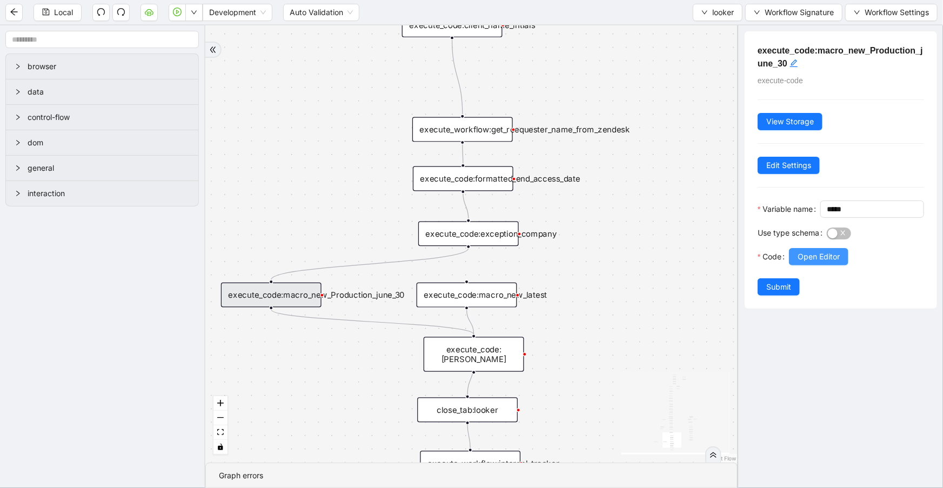
click at [810, 263] on span "Open Editor" at bounding box center [819, 257] width 42 height 12
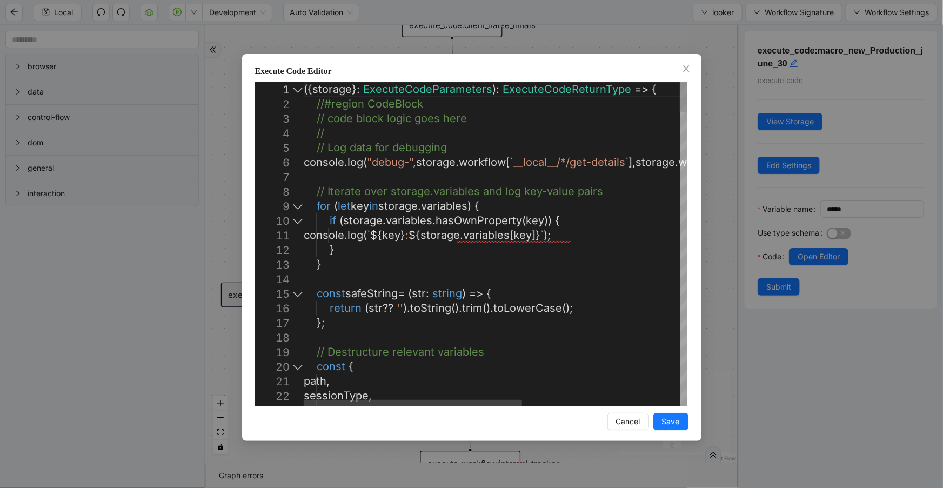
click at [292, 206] on div at bounding box center [298, 206] width 14 height 15
click at [298, 205] on div at bounding box center [298, 206] width 14 height 15
type textarea "**********"
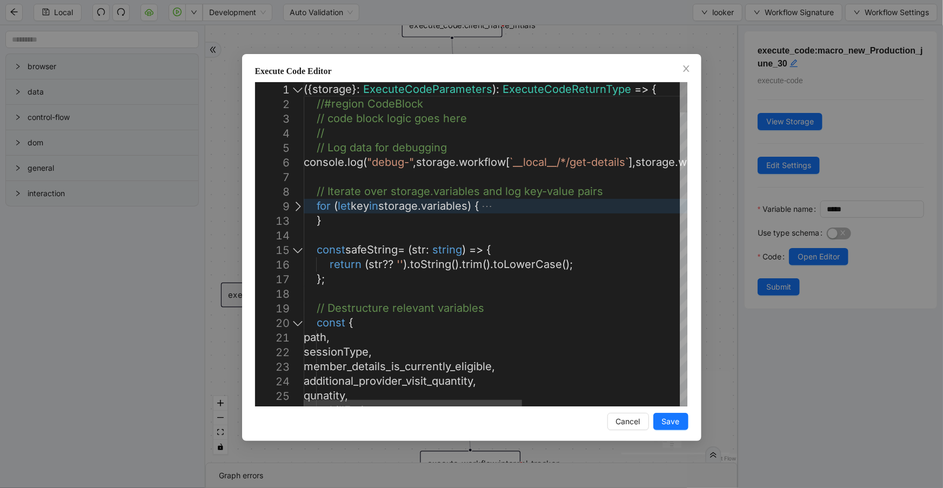
click at [299, 249] on div at bounding box center [298, 250] width 14 height 15
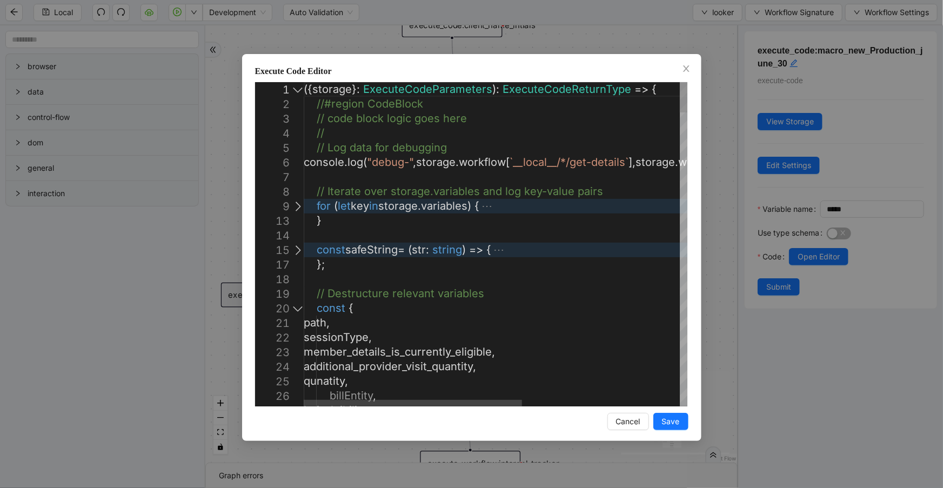
click at [292, 306] on div at bounding box center [298, 308] width 14 height 15
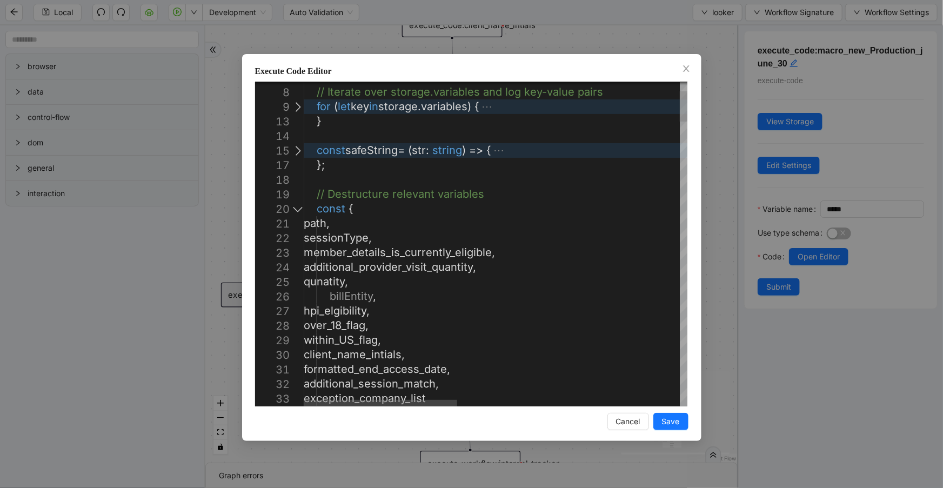
click at [299, 212] on div at bounding box center [298, 209] width 14 height 15
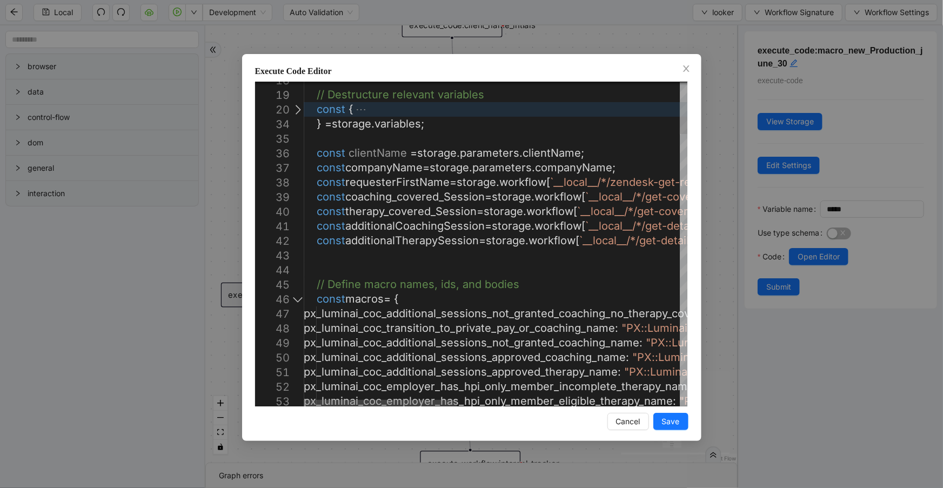
click at [302, 298] on div at bounding box center [298, 299] width 14 height 15
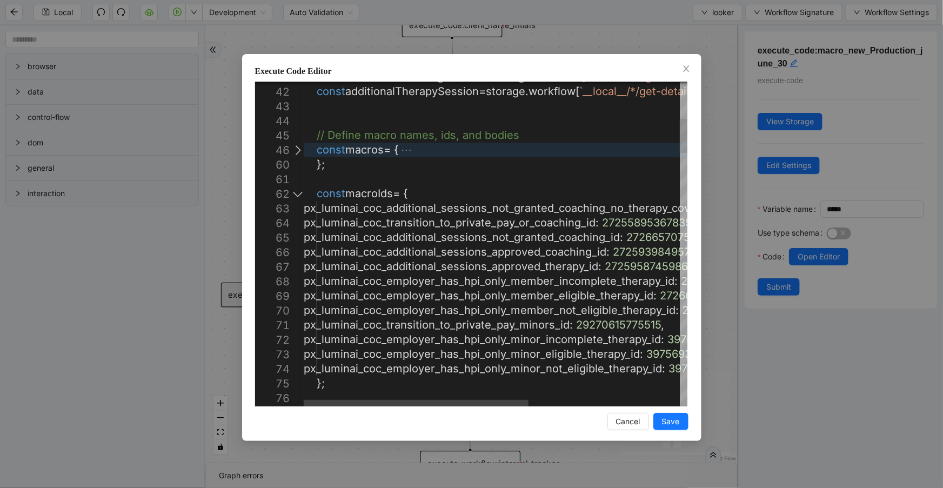
click at [295, 195] on div at bounding box center [298, 193] width 14 height 15
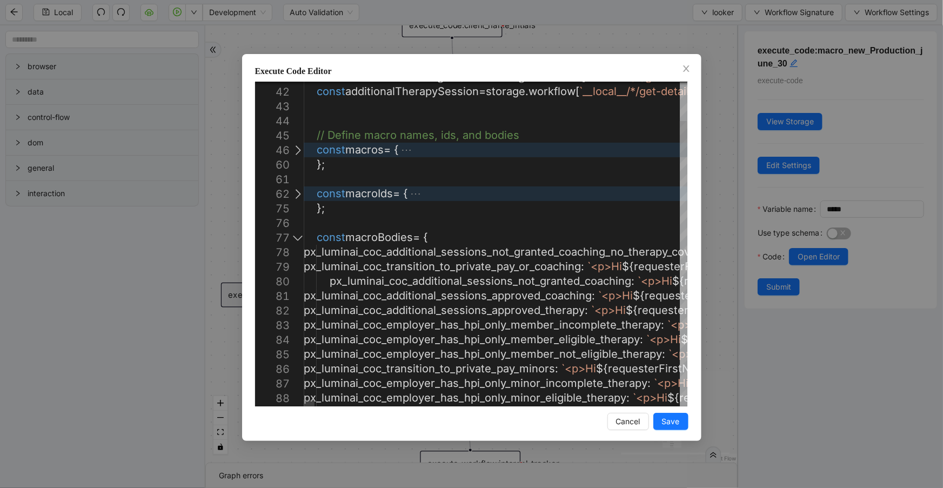
click at [297, 237] on div at bounding box center [298, 237] width 14 height 15
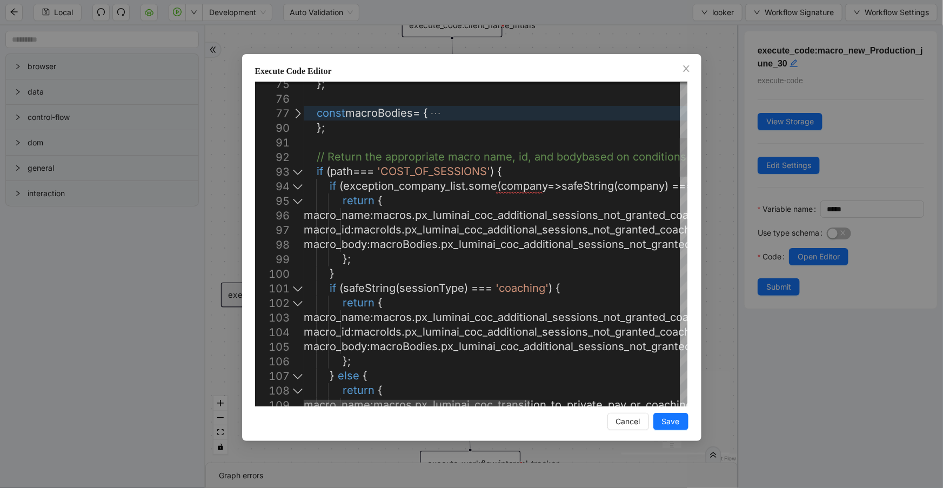
click at [296, 173] on div at bounding box center [298, 171] width 14 height 15
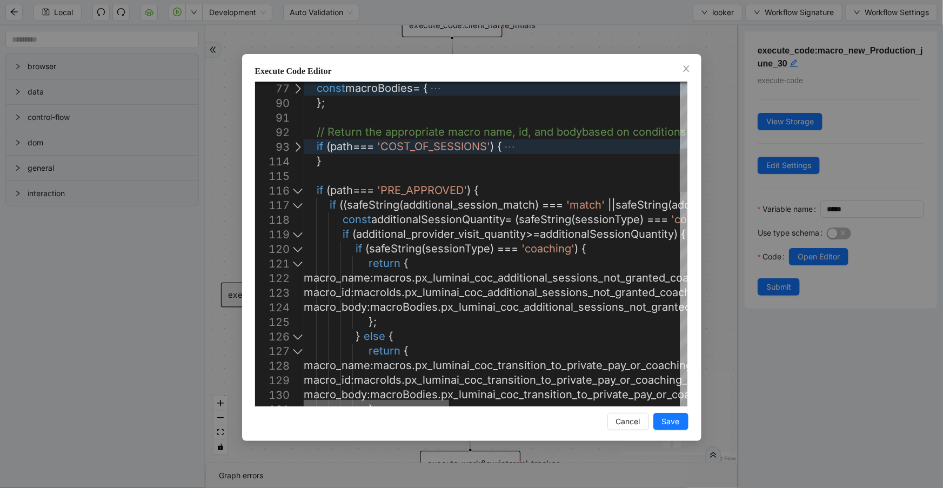
click at [304, 400] on div at bounding box center [376, 403] width 145 height 6
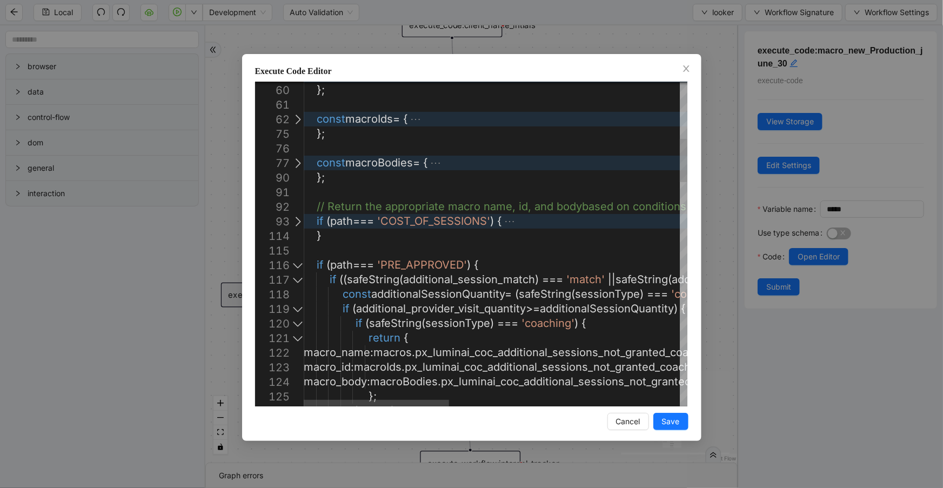
click at [299, 264] on div at bounding box center [298, 265] width 14 height 15
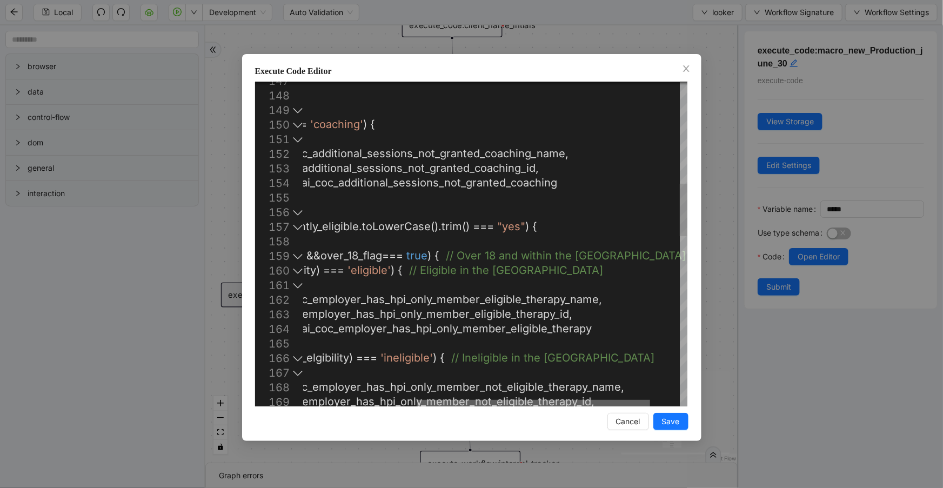
click at [484, 406] on div at bounding box center [533, 403] width 233 height 6
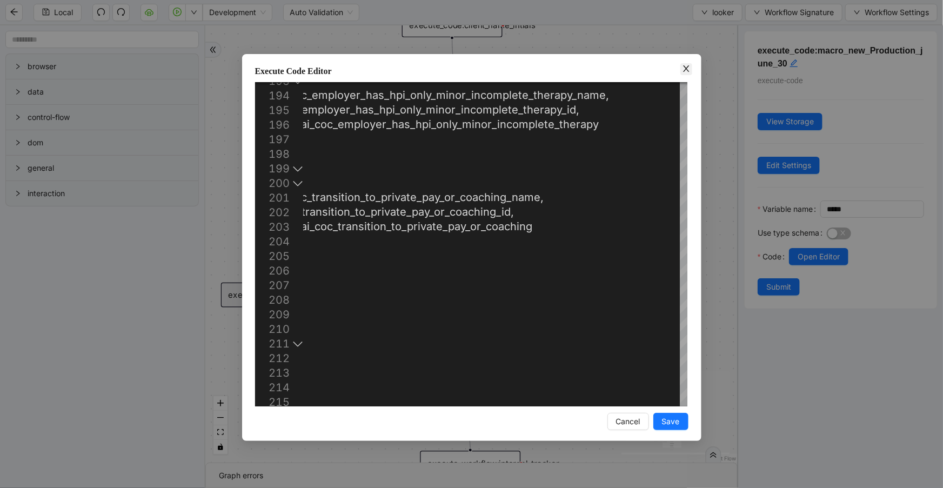
click at [683, 68] on icon "close" at bounding box center [686, 68] width 9 height 9
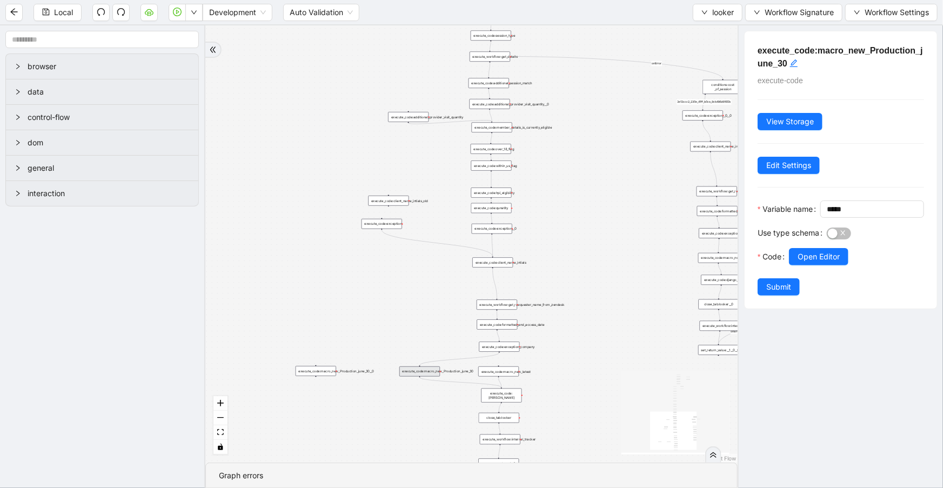
drag, startPoint x: 549, startPoint y: 104, endPoint x: 553, endPoint y: 197, distance: 93.0
click at [557, 197] on div "fallback is_same_visits 3e13ccc2_230e_41ff_b0ca_9cb496d9165b fallback onError o…" at bounding box center [471, 243] width 532 height 437
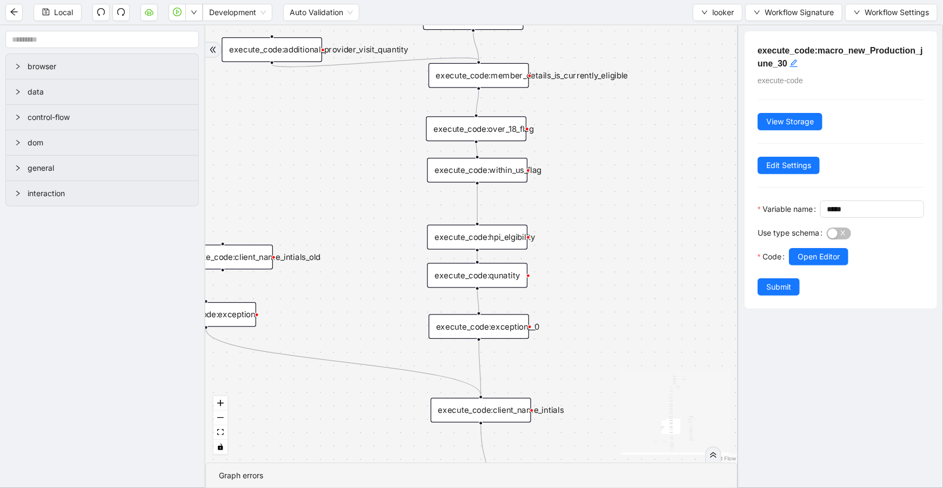
click at [509, 134] on div "execute_code:over_18_flag" at bounding box center [476, 128] width 101 height 25
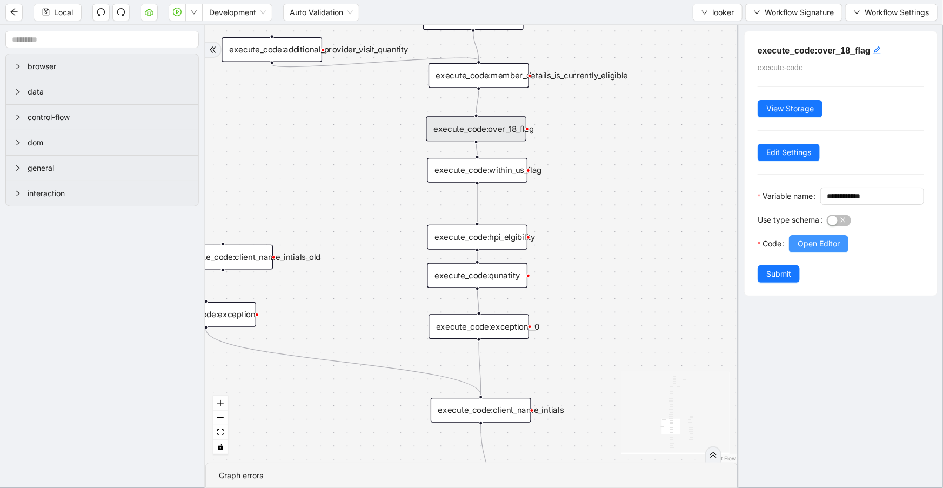
click at [806, 250] on span "Open Editor" at bounding box center [819, 244] width 42 height 12
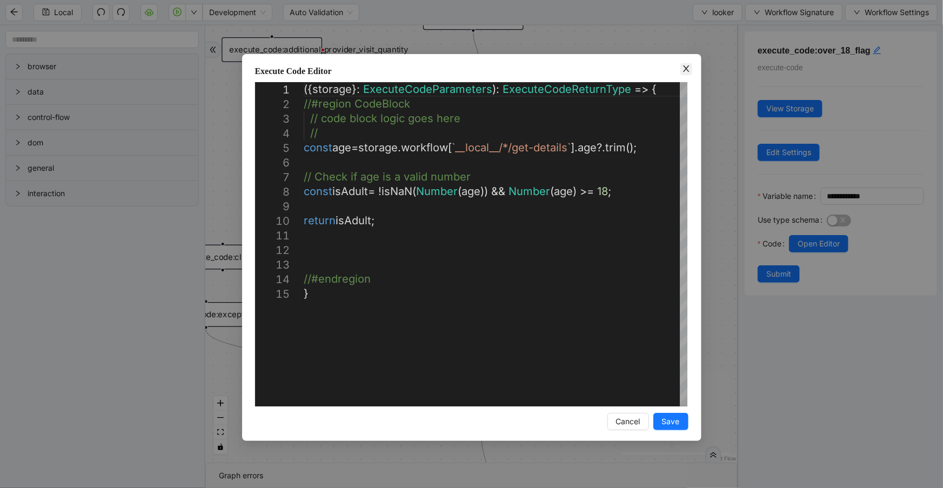
click at [687, 68] on icon "close" at bounding box center [686, 68] width 9 height 9
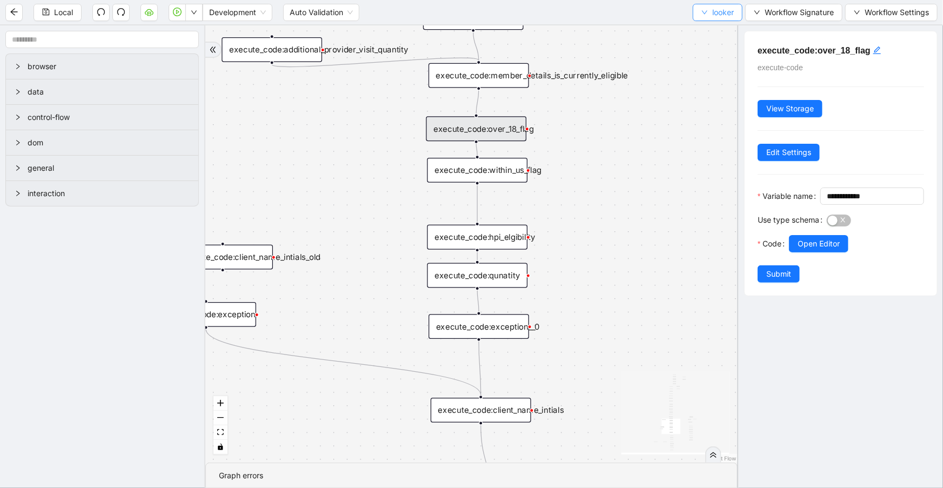
click at [712, 15] on span "looker" at bounding box center [723, 12] width 22 height 12
click at [711, 32] on span "Select" at bounding box center [716, 33] width 32 height 12
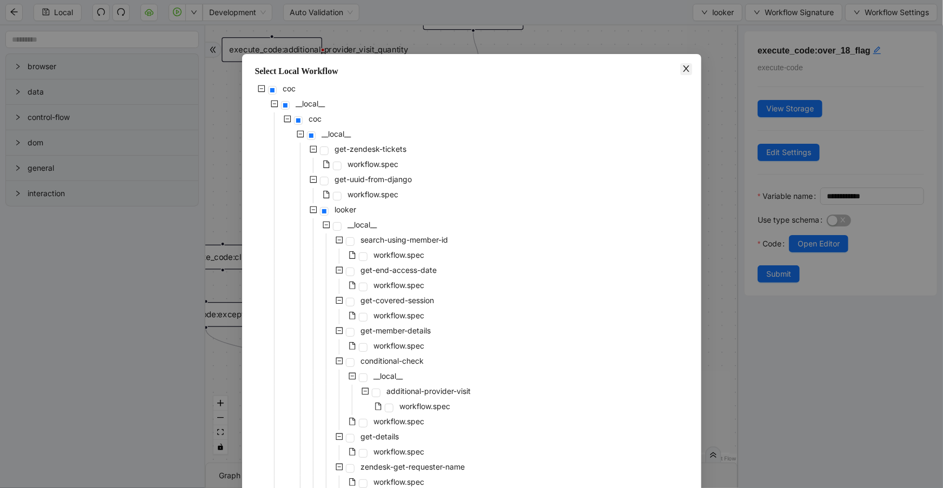
click at [682, 72] on icon "close" at bounding box center [686, 68] width 9 height 9
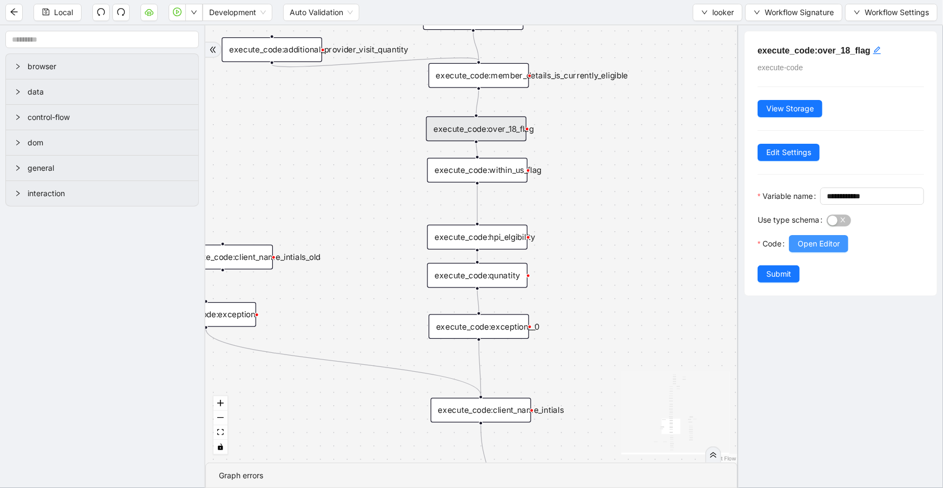
click at [819, 250] on span "Open Editor" at bounding box center [819, 244] width 42 height 12
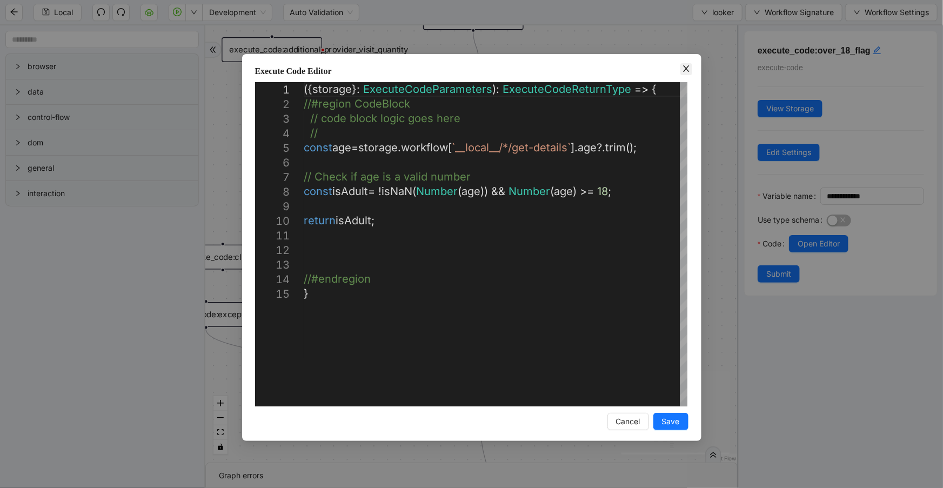
click at [681, 71] on span "Close" at bounding box center [686, 69] width 12 height 12
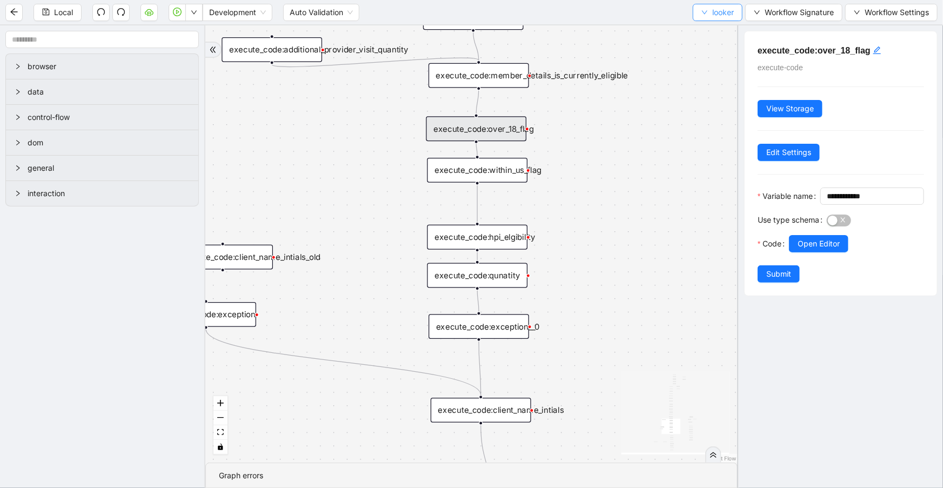
click at [724, 8] on span "looker" at bounding box center [723, 12] width 22 height 12
click at [715, 31] on span "Select" at bounding box center [716, 33] width 32 height 12
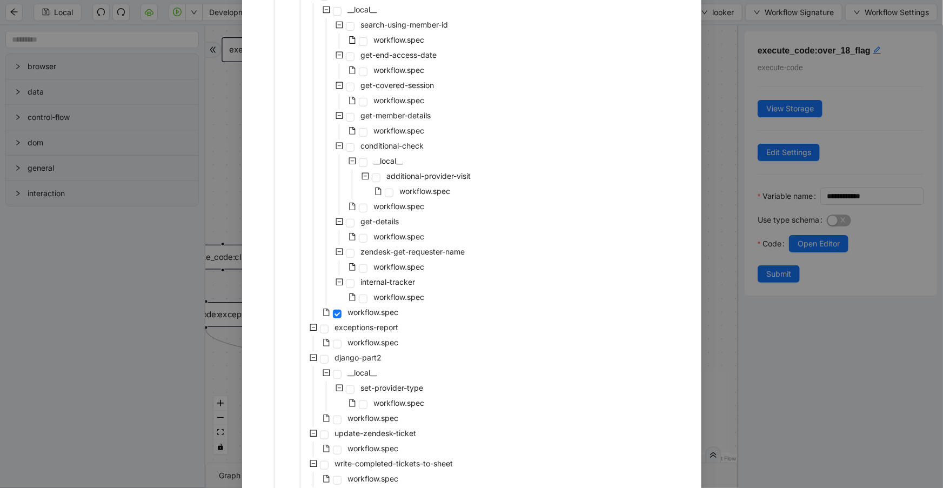
scroll to position [236, 0]
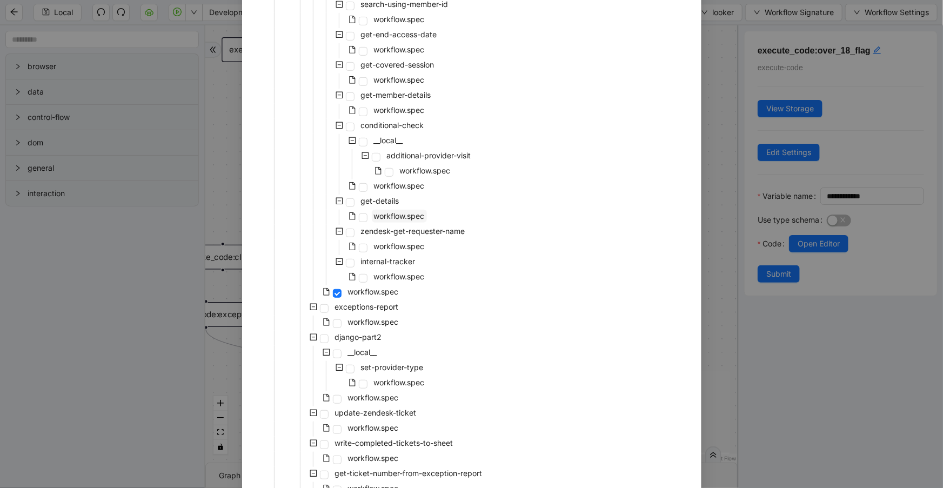
click at [402, 216] on span "workflow.spec" at bounding box center [399, 215] width 51 height 9
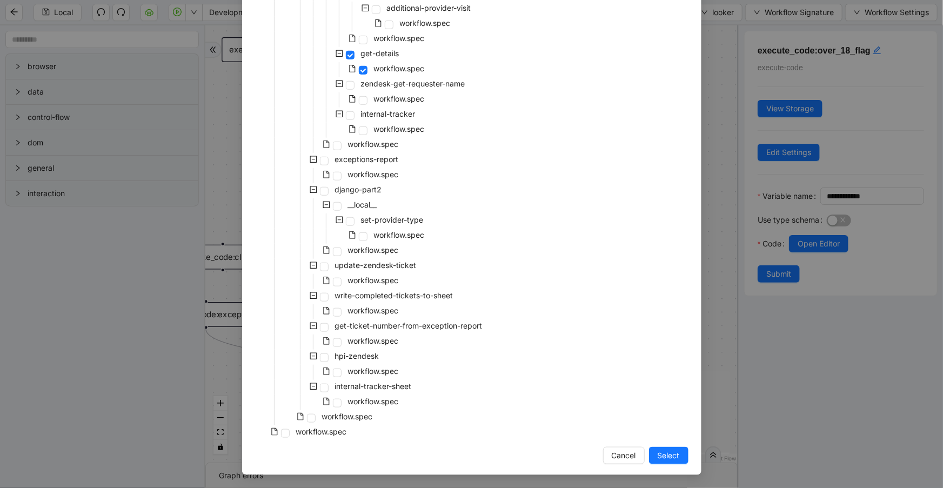
drag, startPoint x: 663, startPoint y: 454, endPoint x: 310, endPoint y: 253, distance: 406.3
click at [663, 453] on span "Select" at bounding box center [669, 456] width 22 height 12
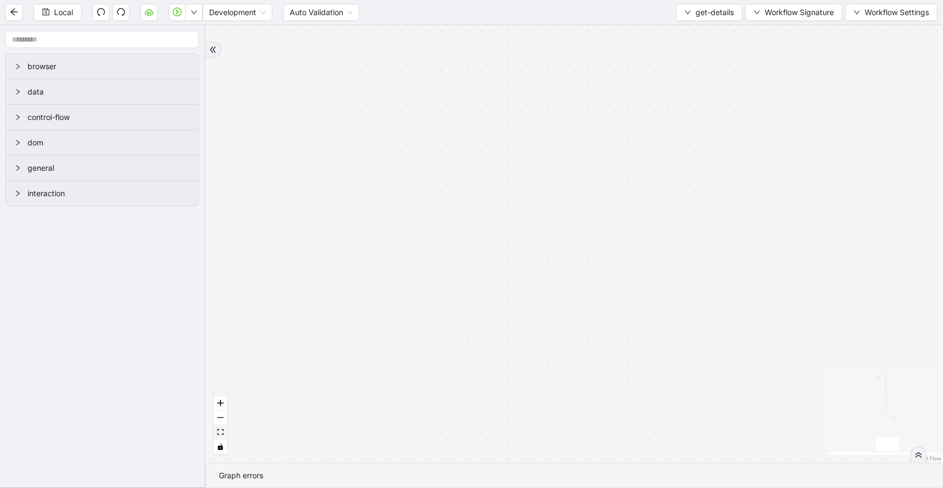
click at [223, 430] on button "fit view" at bounding box center [220, 432] width 14 height 15
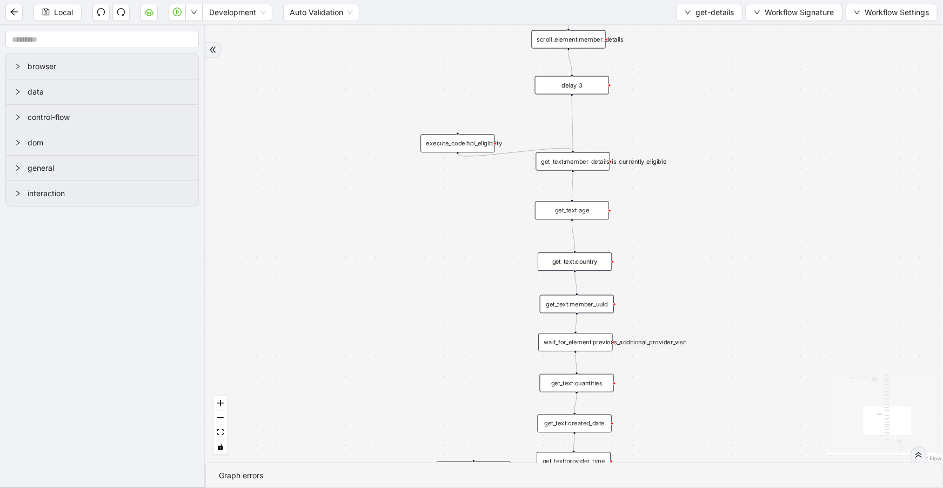
drag, startPoint x: 771, startPoint y: 300, endPoint x: 708, endPoint y: 63, distance: 244.9
click at [708, 64] on div "onError trigger get_text:continuity_care_subtext get_text:hpi_eligibility get_t…" at bounding box center [574, 243] width 738 height 437
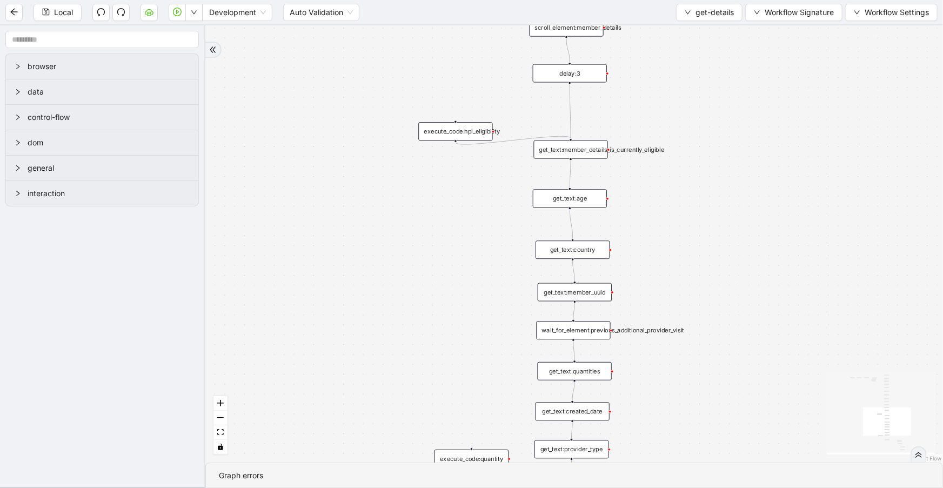
click at [590, 198] on div "get_text:age" at bounding box center [570, 198] width 74 height 18
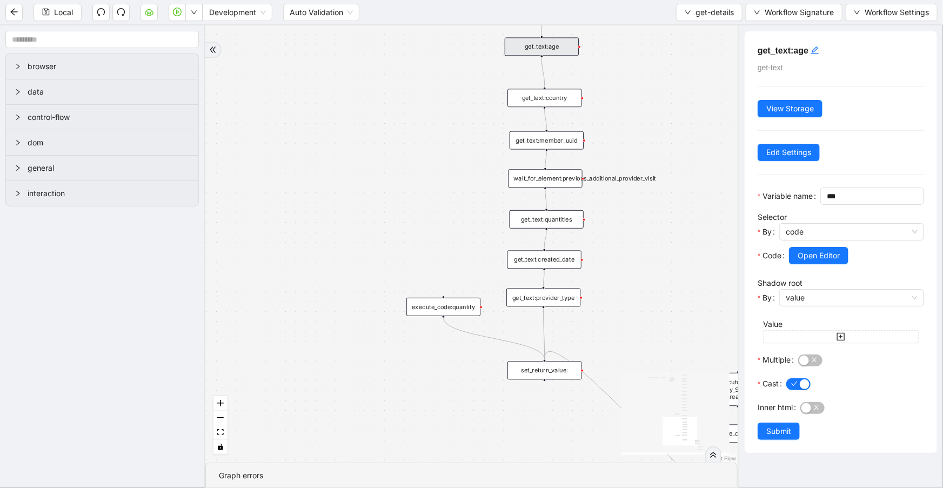
drag, startPoint x: 677, startPoint y: 307, endPoint x: 653, endPoint y: 81, distance: 227.6
click at [653, 81] on div "onError trigger get_text:continuity_care_subtext get_text:hpi_eligibility get_t…" at bounding box center [471, 243] width 532 height 437
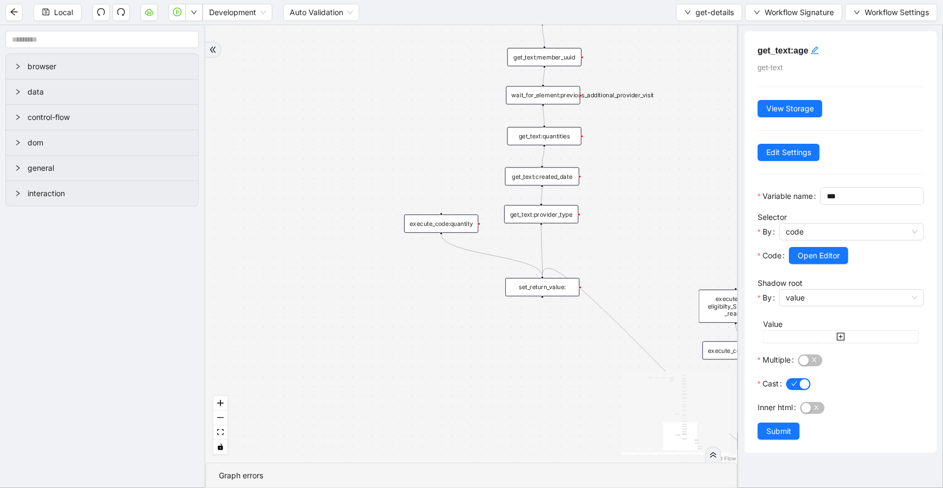
click at [549, 287] on div "set_return_value:" at bounding box center [542, 287] width 74 height 18
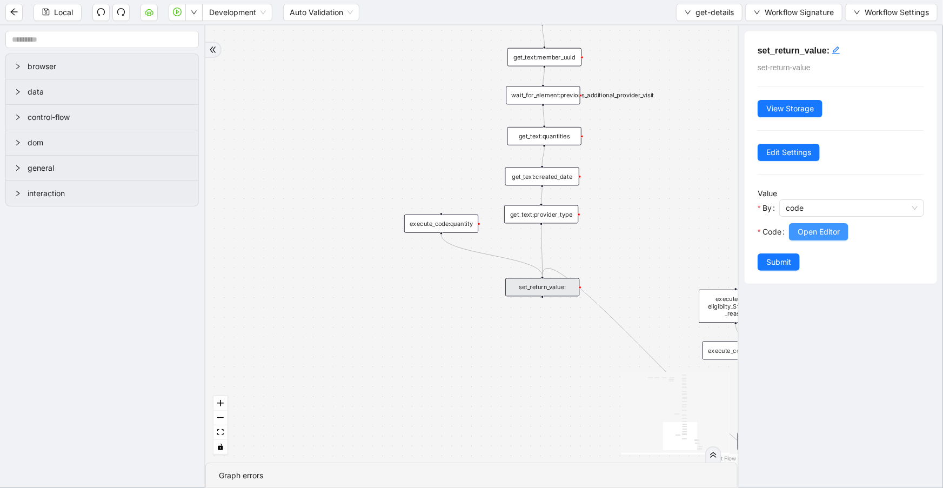
click at [837, 228] on span "Open Editor" at bounding box center [819, 232] width 42 height 12
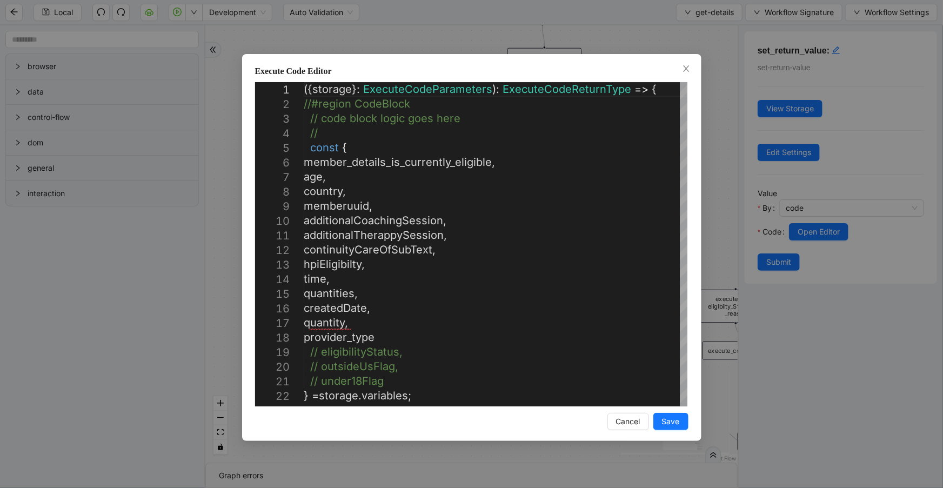
drag, startPoint x: 688, startPoint y: 70, endPoint x: 683, endPoint y: 73, distance: 6.8
click at [688, 70] on icon "close" at bounding box center [686, 68] width 9 height 9
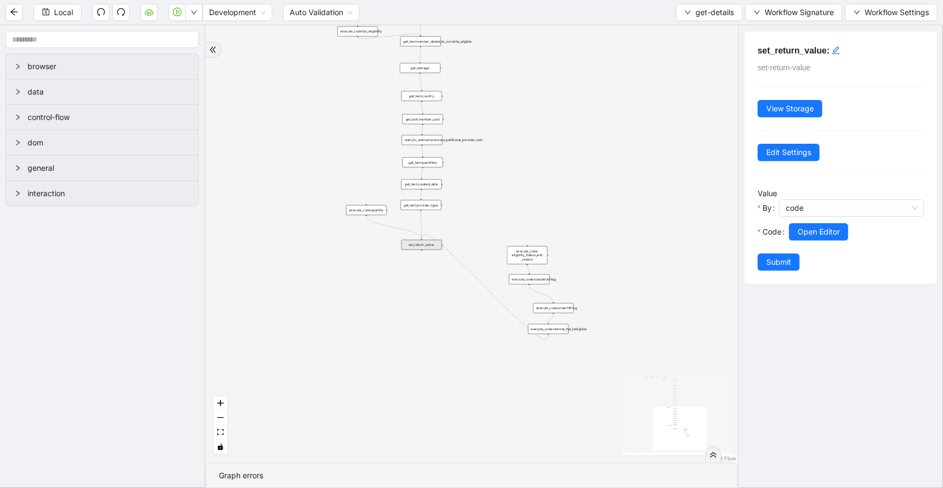
drag, startPoint x: 404, startPoint y: 339, endPoint x: 351, endPoint y: 290, distance: 72.3
click at [351, 290] on div "onError trigger get_text:continuity_care_subtext get_text:hpi_eligibility get_t…" at bounding box center [471, 243] width 532 height 437
click at [701, 10] on span "get-details" at bounding box center [715, 12] width 38 height 12
click at [700, 28] on span "Select" at bounding box center [708, 33] width 49 height 12
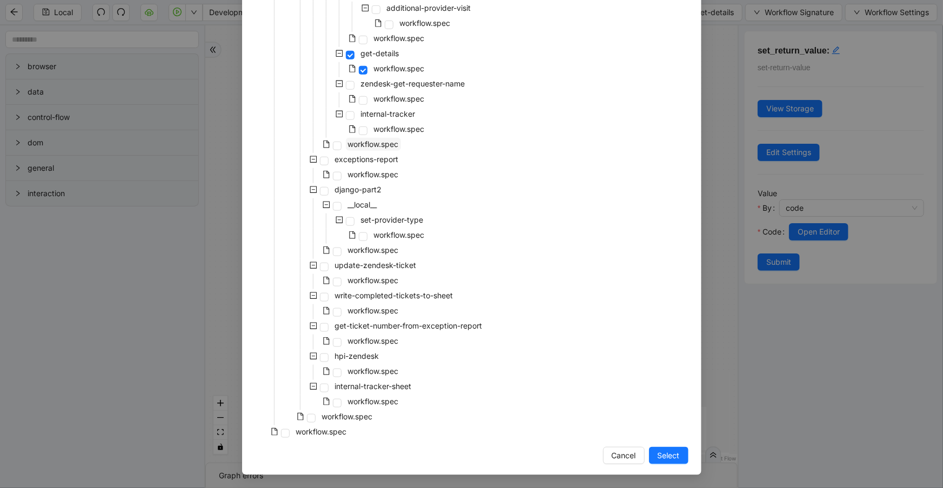
click at [359, 145] on span "workflow.spec" at bounding box center [373, 143] width 51 height 9
click at [670, 454] on span "Select" at bounding box center [669, 456] width 22 height 12
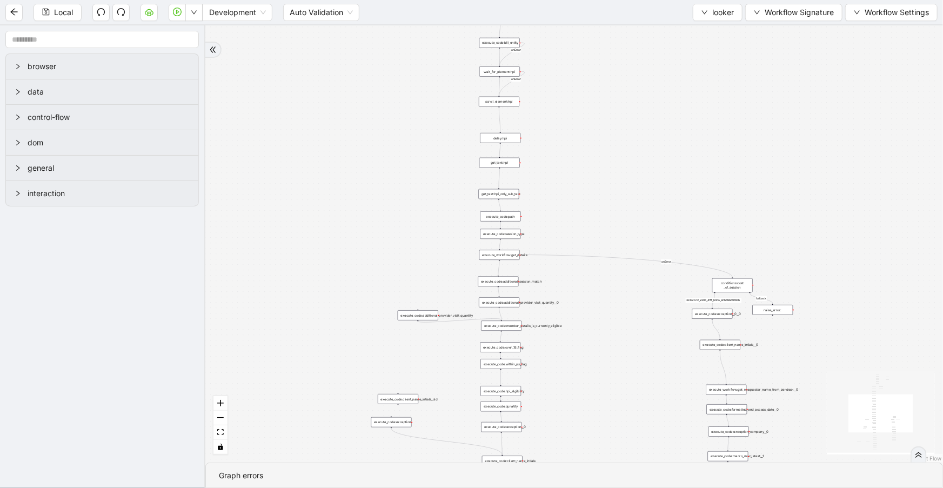
drag, startPoint x: 624, startPoint y: 232, endPoint x: 729, endPoint y: 72, distance: 192.0
click at [731, 71] on div "fallback is_same_visits 3e13ccc2_230e_41ff_b0ca_9cb496d9165b fallback onError o…" at bounding box center [574, 243] width 738 height 437
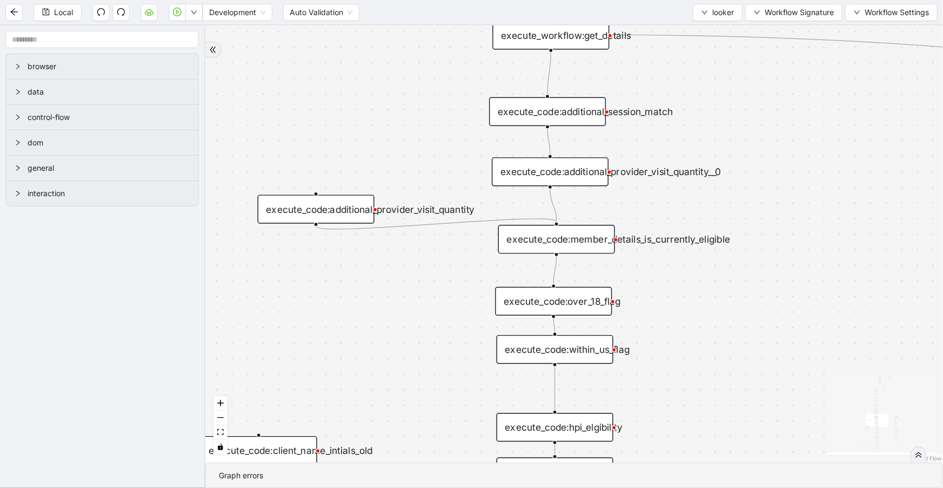
click at [538, 299] on div "execute_code:over_18_flag" at bounding box center [553, 301] width 117 height 29
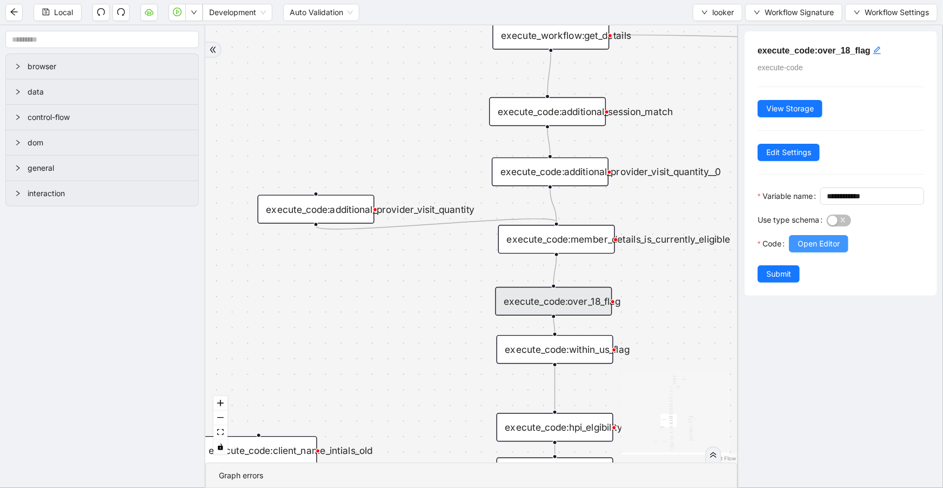
click at [831, 250] on span "Open Editor" at bounding box center [819, 244] width 42 height 12
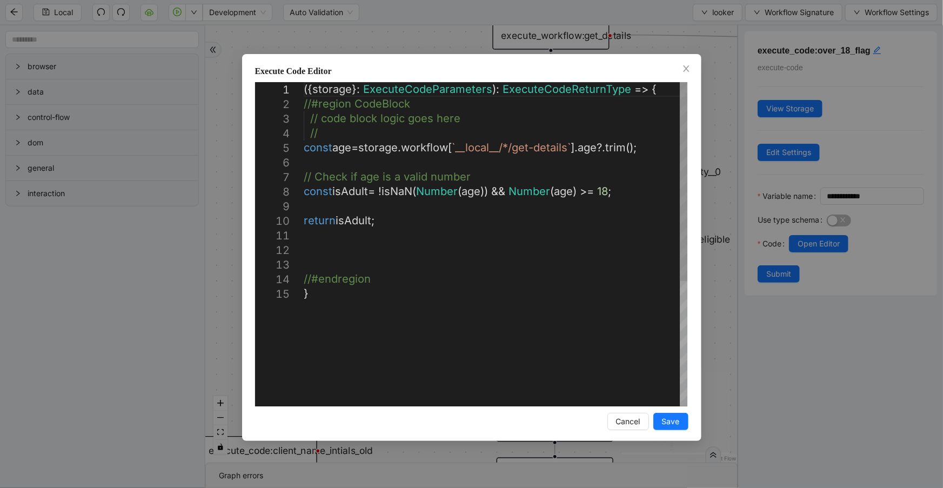
scroll to position [0, 0]
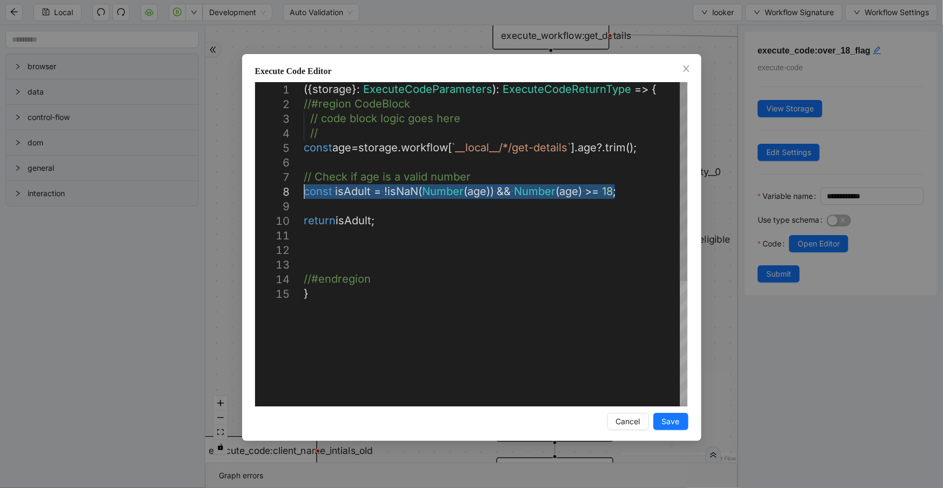
drag, startPoint x: 630, startPoint y: 189, endPoint x: 284, endPoint y: 195, distance: 345.9
drag, startPoint x: 639, startPoint y: 246, endPoint x: 640, endPoint y: 214, distance: 31.9
click at [639, 242] on div "({ storage }: ExecuteCodeParameters ): ExecuteCodeReturnType => { //#region Cod…" at bounding box center [496, 346] width 384 height 529
drag, startPoint x: 635, startPoint y: 188, endPoint x: 292, endPoint y: 187, distance: 342.6
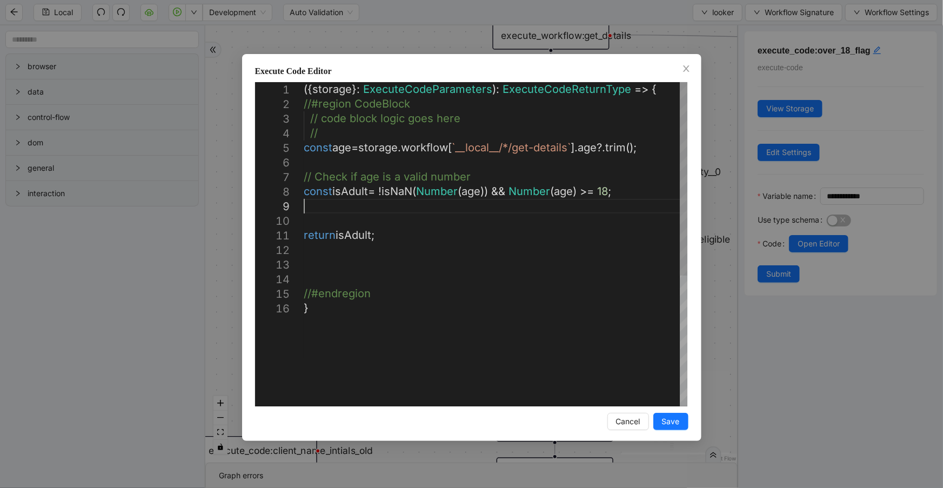
scroll to position [117, 0]
paste textarea "**********"
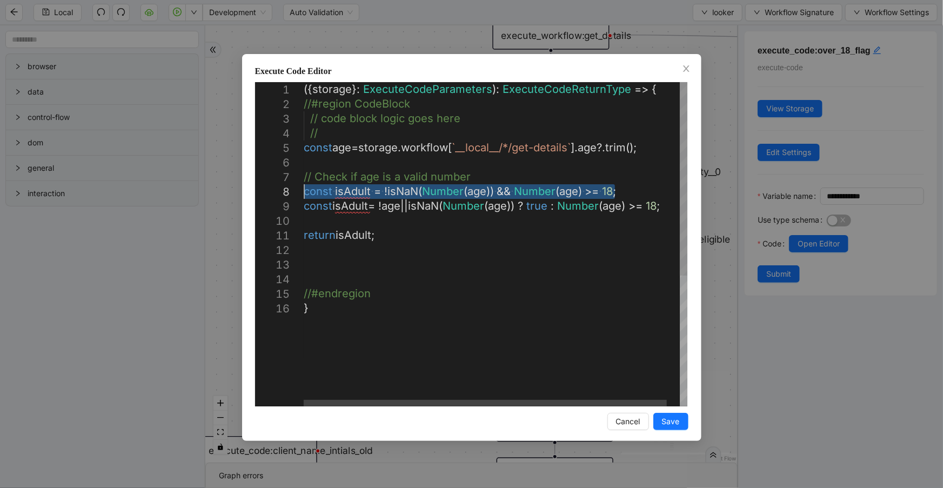
drag, startPoint x: 637, startPoint y: 192, endPoint x: 277, endPoint y: 194, distance: 360.5
click at [467, 319] on div "({ storage }: ExecuteCodeParameters ): ExecuteCodeReturnType => { //#region Cod…" at bounding box center [502, 353] width 397 height 543
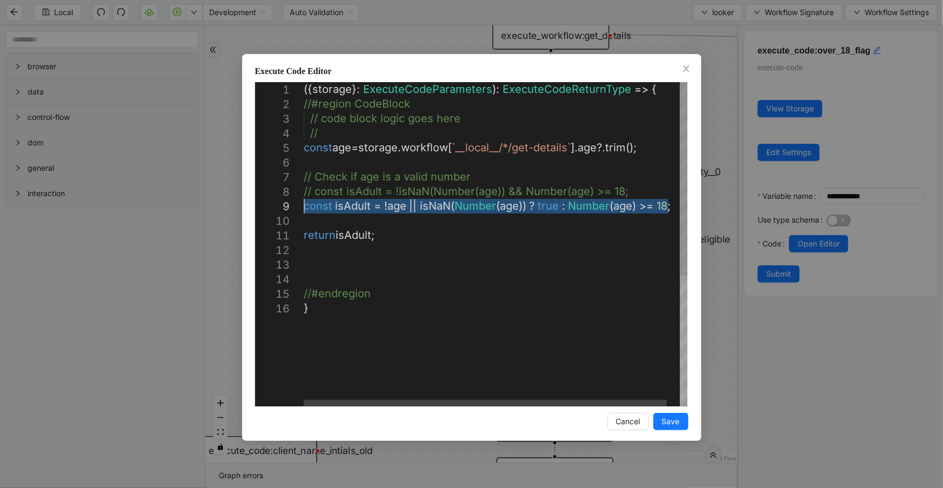
drag, startPoint x: 671, startPoint y: 209, endPoint x: 249, endPoint y: 211, distance: 422.6
type textarea "**********"
click at [610, 326] on div "({ storage }: ExecuteCodeParameters ): ExecuteCodeReturnType => { //#region Cod…" at bounding box center [502, 353] width 397 height 543
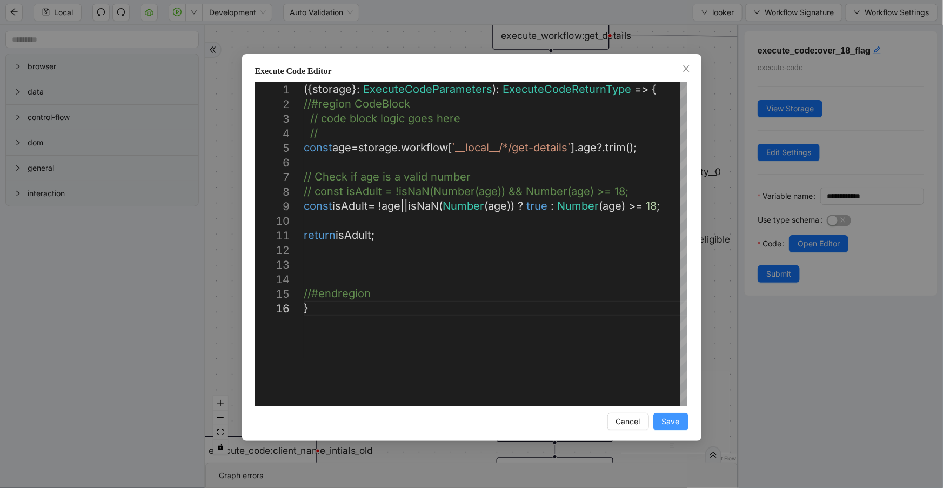
click at [681, 425] on button "Save" at bounding box center [670, 421] width 35 height 17
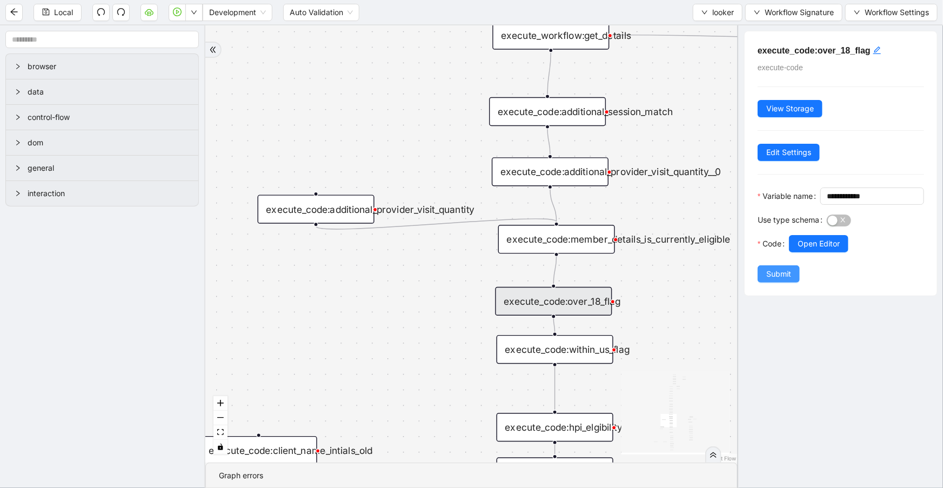
click at [774, 280] on span "Submit" at bounding box center [778, 274] width 25 height 12
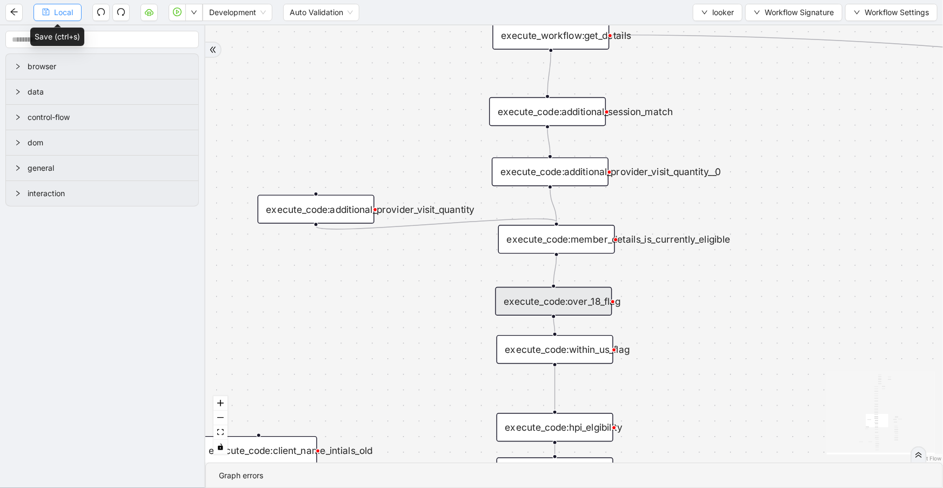
click at [72, 14] on span "Local" at bounding box center [63, 12] width 19 height 12
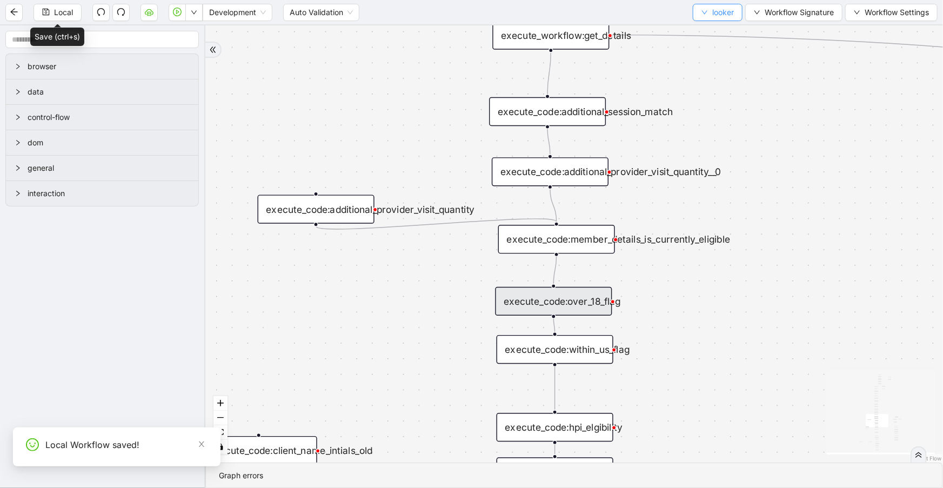
click at [717, 9] on span "looker" at bounding box center [723, 12] width 22 height 12
click at [720, 35] on span "Select" at bounding box center [716, 33] width 32 height 12
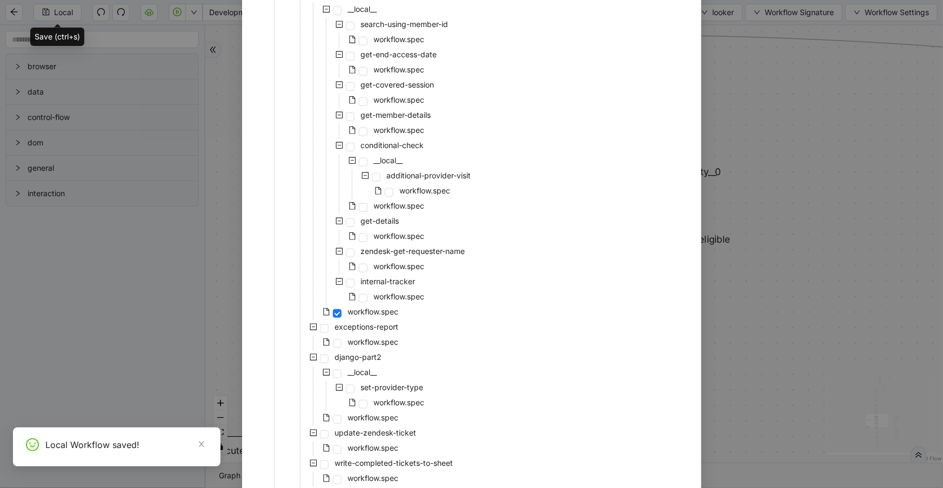
scroll to position [383, 0]
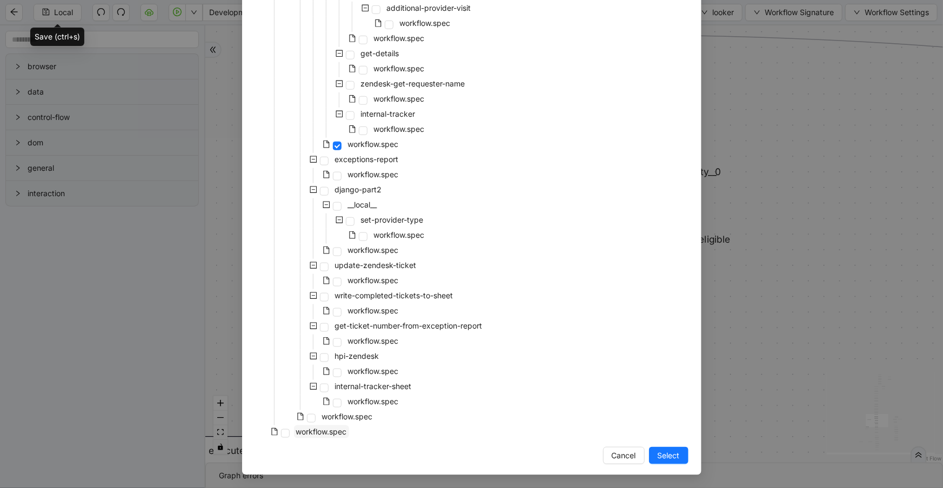
click at [337, 431] on span "workflow.spec" at bounding box center [321, 431] width 51 height 9
click at [649, 449] on button "Select" at bounding box center [668, 455] width 39 height 17
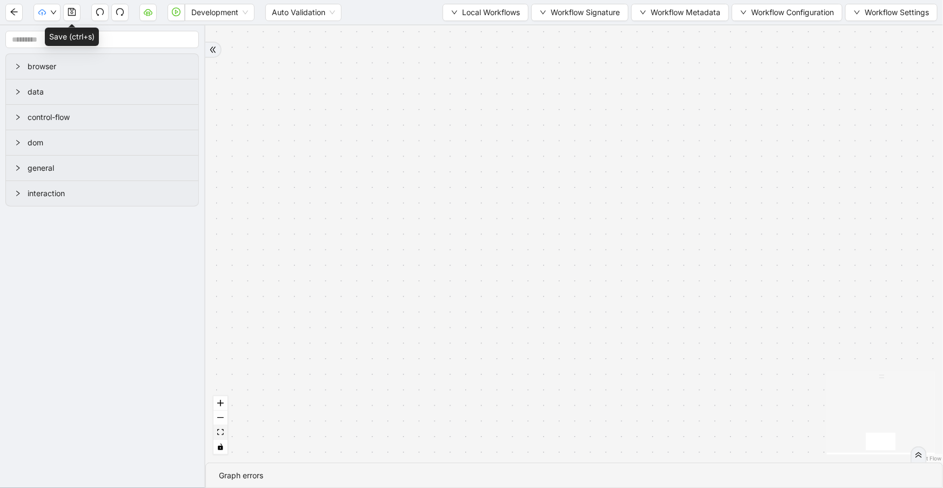
click at [216, 431] on button "fit view" at bounding box center [220, 432] width 14 height 15
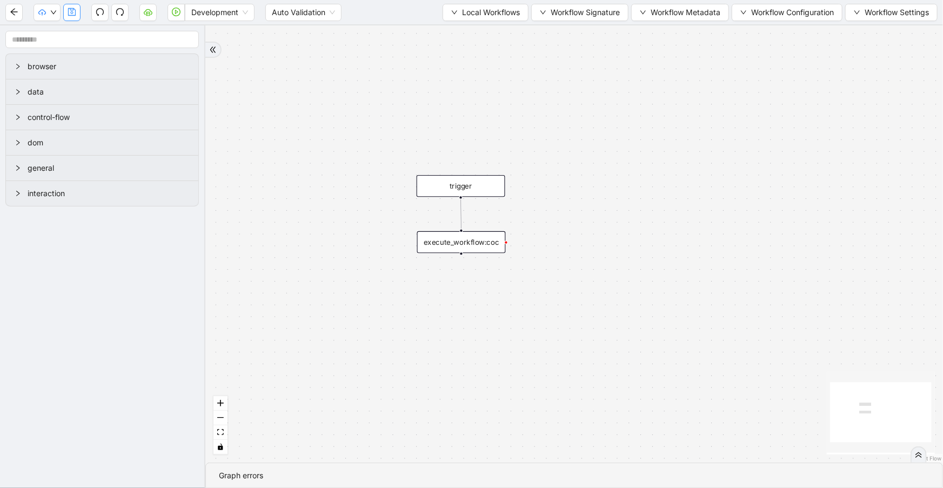
click at [75, 18] on button "button" at bounding box center [71, 12] width 17 height 17
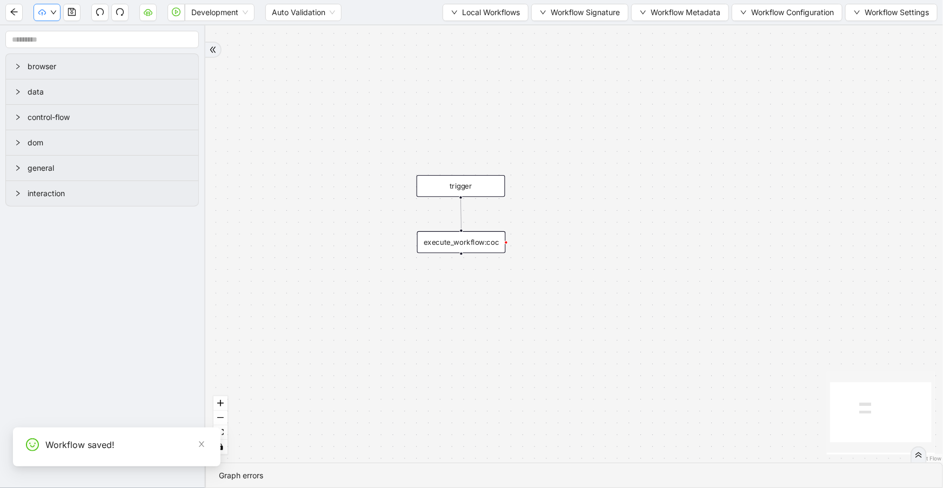
click at [50, 8] on button "button" at bounding box center [47, 12] width 27 height 17
click at [60, 38] on span "Dev: Update Needed" at bounding box center [81, 33] width 78 height 12
click at [49, 13] on button "button" at bounding box center [47, 12] width 27 height 17
click at [60, 49] on span "Prod: Update Needed" at bounding box center [81, 50] width 78 height 12
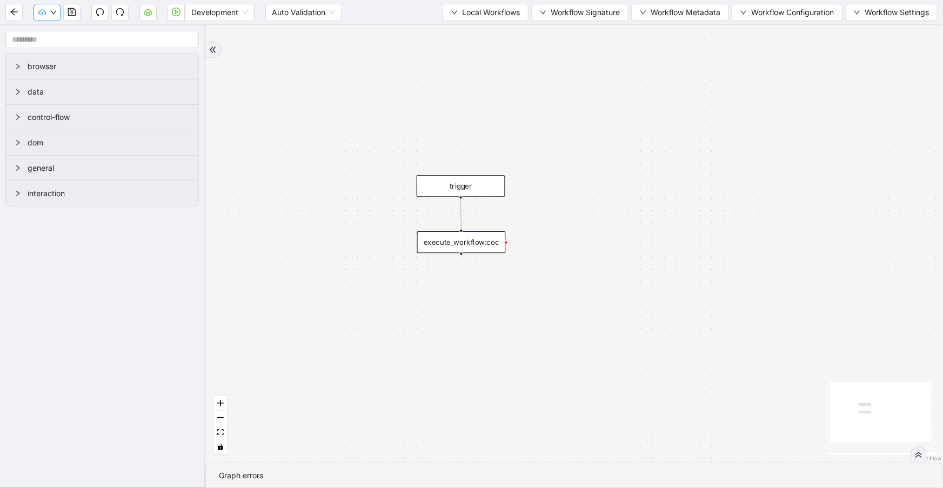
click at [50, 6] on button "button" at bounding box center [47, 12] width 27 height 17
click at [273, 104] on div "trigger execute_workflow:coc" at bounding box center [574, 243] width 738 height 437
